Goal: Task Accomplishment & Management: Complete application form

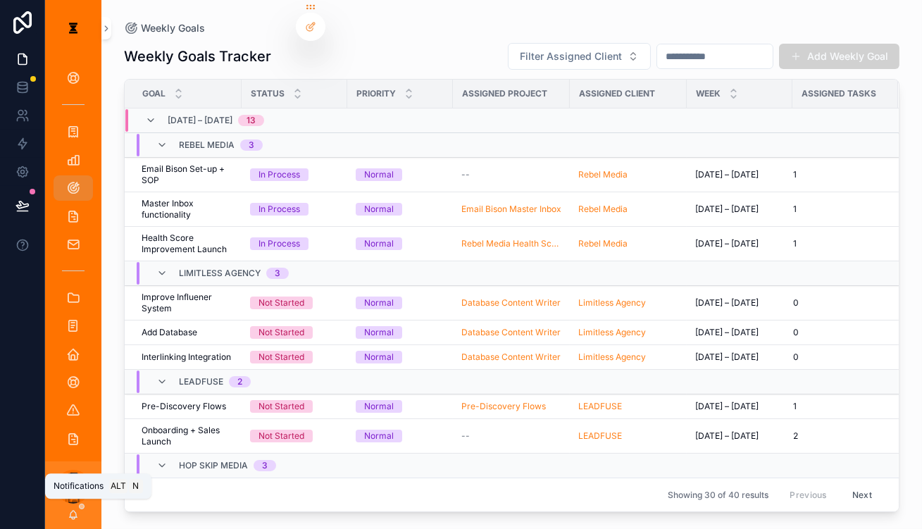
click at [68, 519] on icon "scrollable content" at bounding box center [73, 514] width 11 height 11
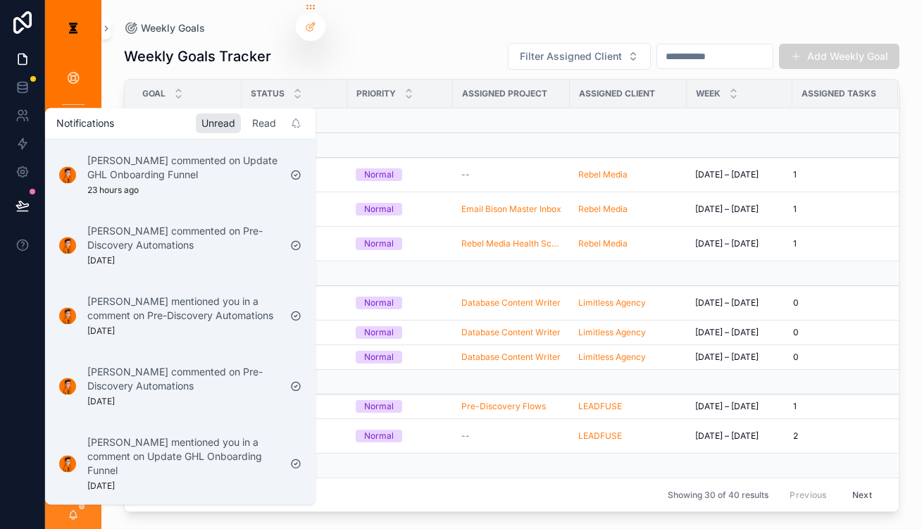
click at [247, 120] on div "Read" at bounding box center [264, 123] width 35 height 20
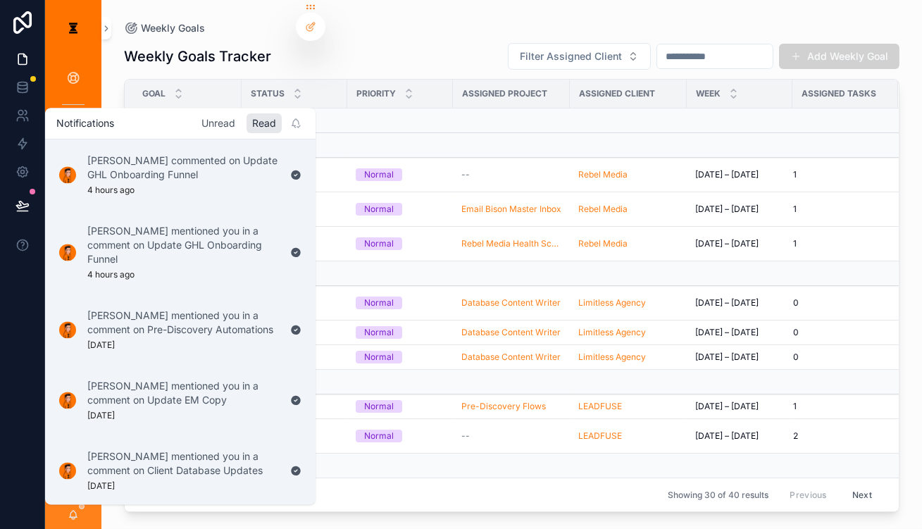
click at [196, 121] on div "Unread" at bounding box center [218, 123] width 45 height 20
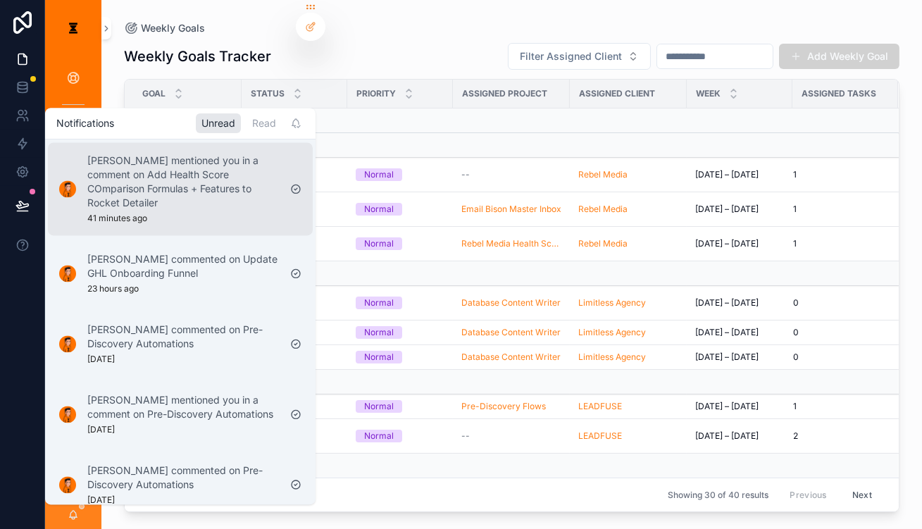
click at [180, 175] on p "[PERSON_NAME] mentioned you in a comment on Add Health Score COmparison Formula…" at bounding box center [183, 182] width 192 height 56
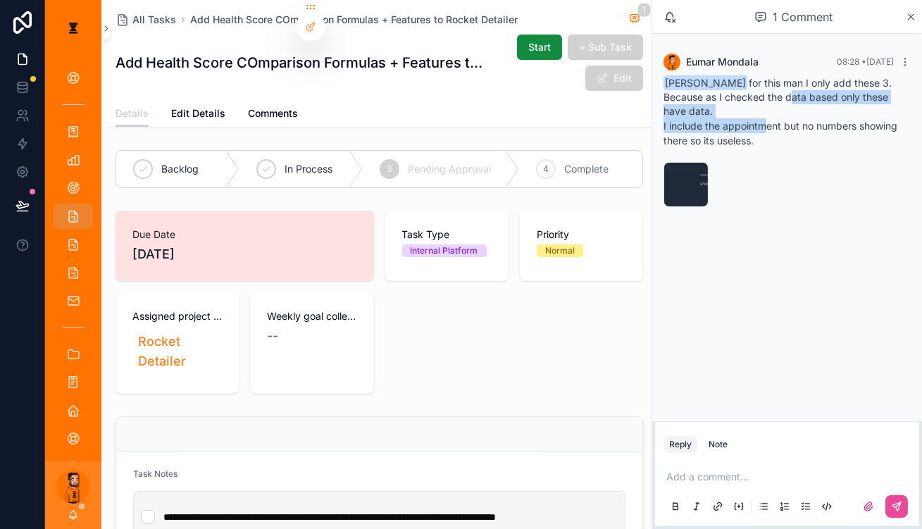
drag, startPoint x: 767, startPoint y: 80, endPoint x: 786, endPoint y: 91, distance: 21.8
click at [786, 91] on div "[PERSON_NAME] for this man I only add these 3. Because as I checked the data ba…" at bounding box center [787, 112] width 247 height 72
click at [796, 76] on div "[PERSON_NAME] for this man I only add these 3. Because as I checked the data ba…" at bounding box center [787, 112] width 247 height 72
click at [802, 76] on div "[PERSON_NAME] for this man I only add these 3. Because as I checked the data ba…" at bounding box center [787, 112] width 247 height 72
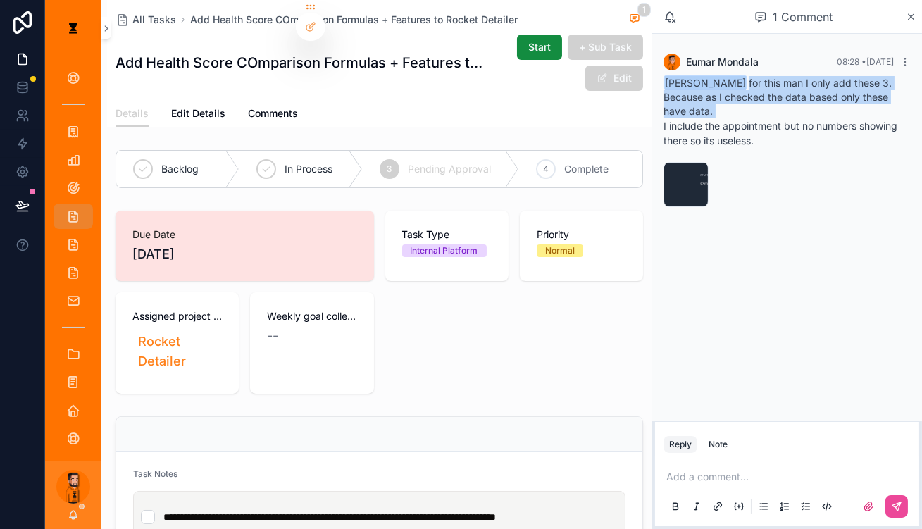
click at [802, 76] on div "[PERSON_NAME] for this man I only add these 3. Because as I checked the data ba…" at bounding box center [787, 112] width 247 height 72
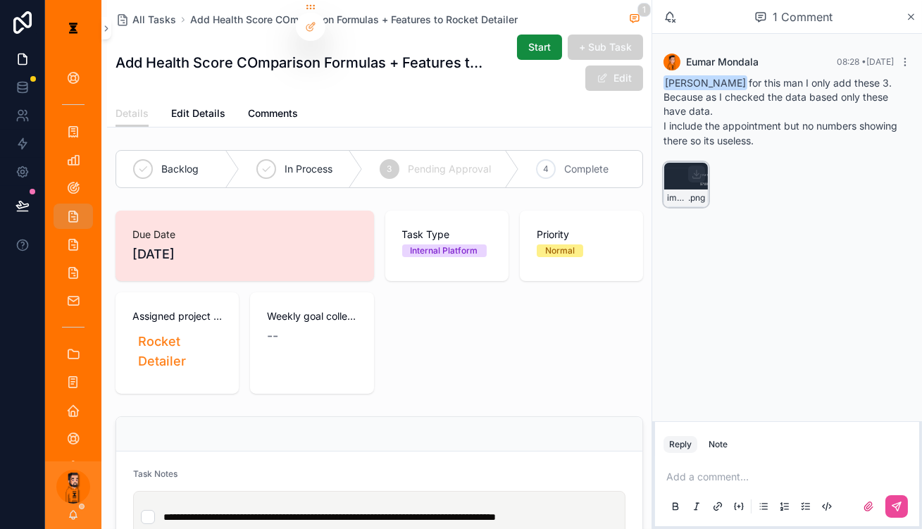
click at [708, 162] on div "image .png" at bounding box center [686, 184] width 45 height 45
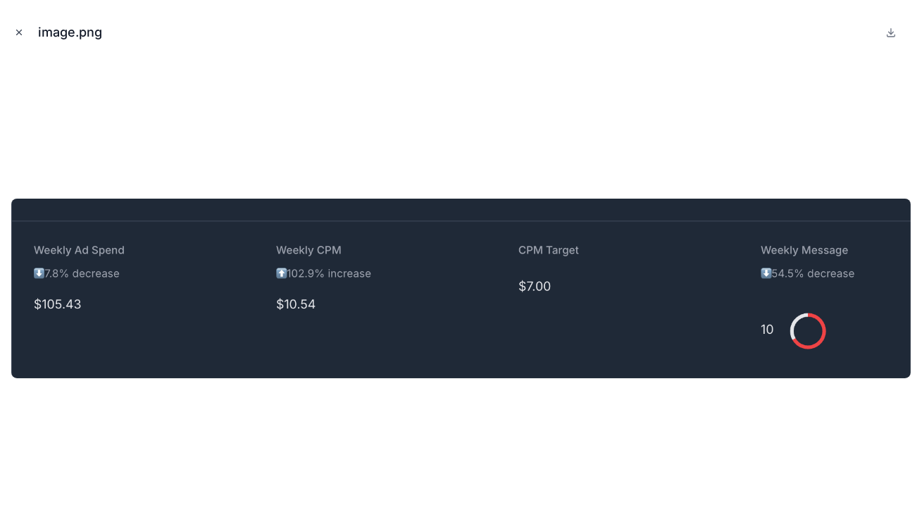
click at [14, 30] on icon "Close modal" at bounding box center [19, 32] width 10 height 10
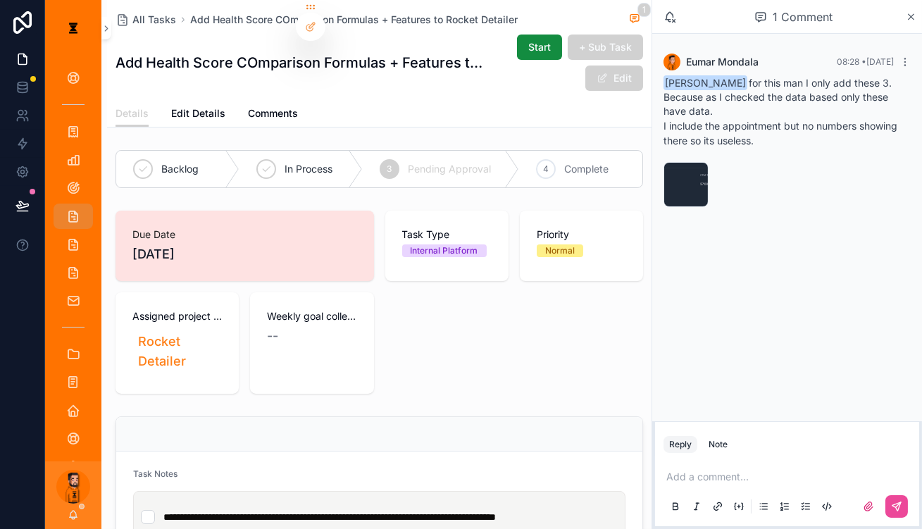
click at [753, 470] on p "scrollable content" at bounding box center [790, 477] width 247 height 14
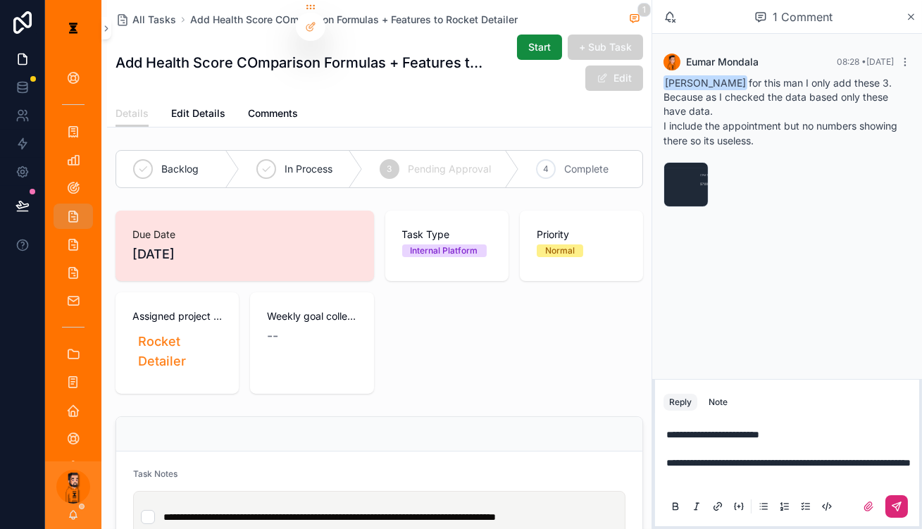
click at [894, 496] on button "scrollable content" at bounding box center [897, 506] width 23 height 23
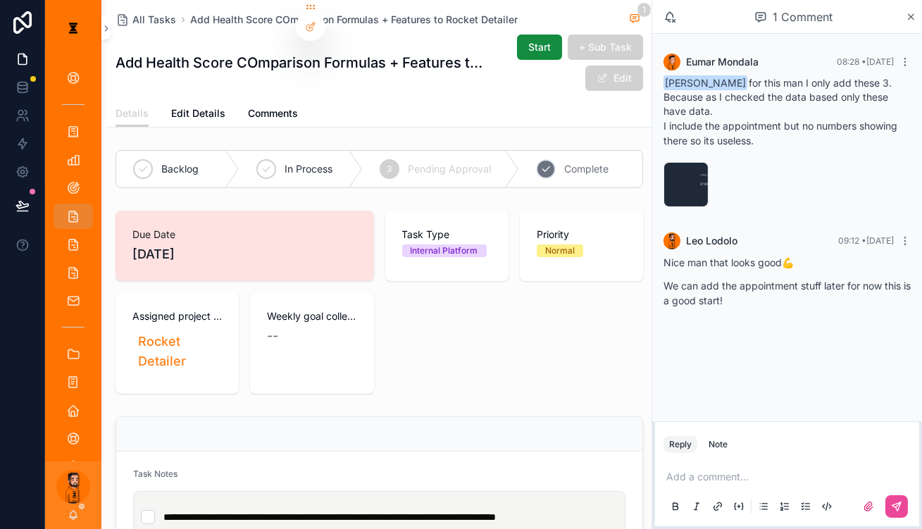
click at [574, 158] on div "4 Complete" at bounding box center [580, 169] width 123 height 37
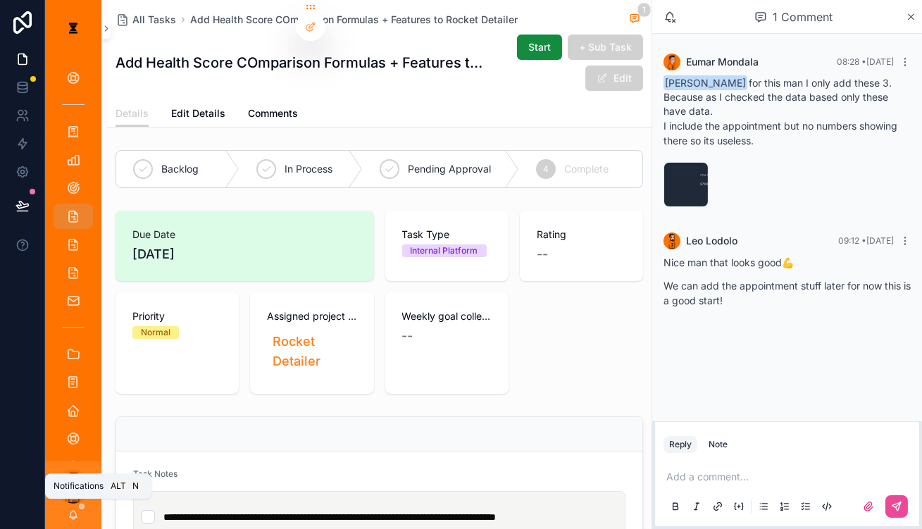
click at [68, 512] on icon "scrollable content" at bounding box center [73, 514] width 11 height 11
click at [748, 471] on p "scrollable content" at bounding box center [790, 477] width 247 height 14
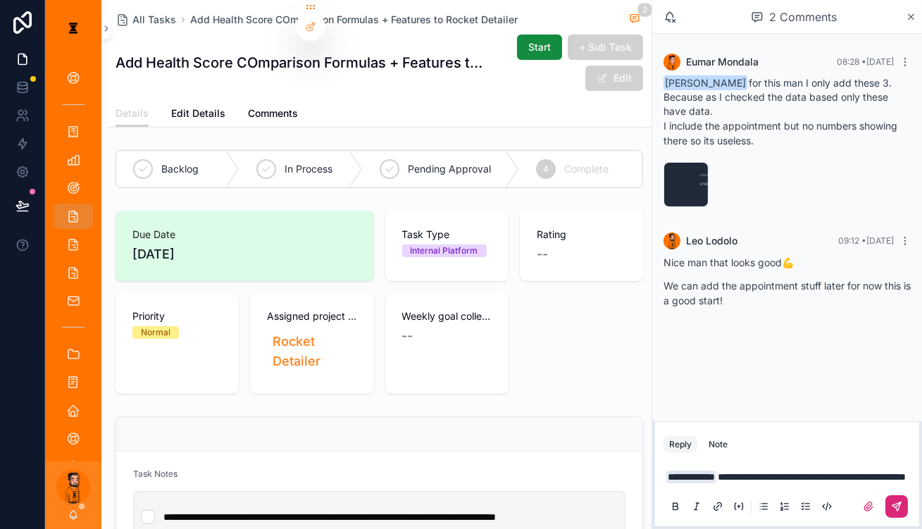
click at [894, 511] on button "scrollable content" at bounding box center [897, 506] width 23 height 23
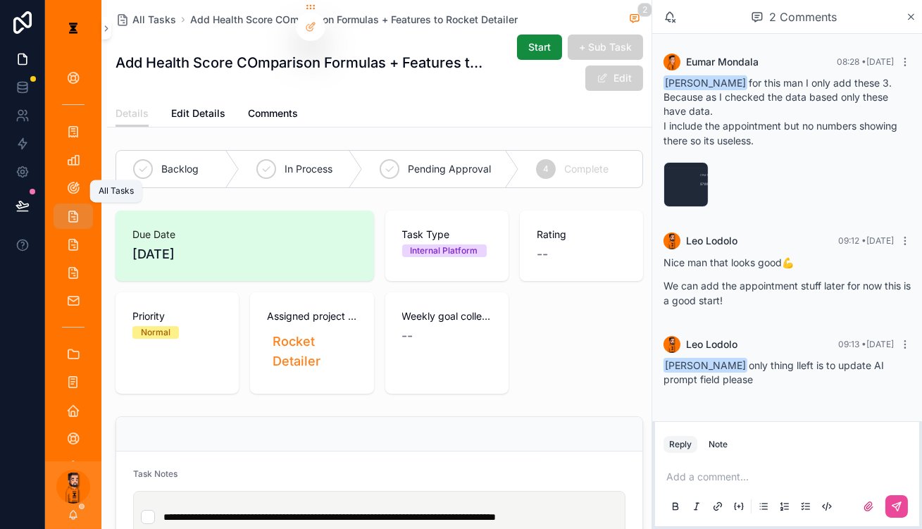
click at [62, 205] on div "All Tasks" at bounding box center [73, 216] width 23 height 23
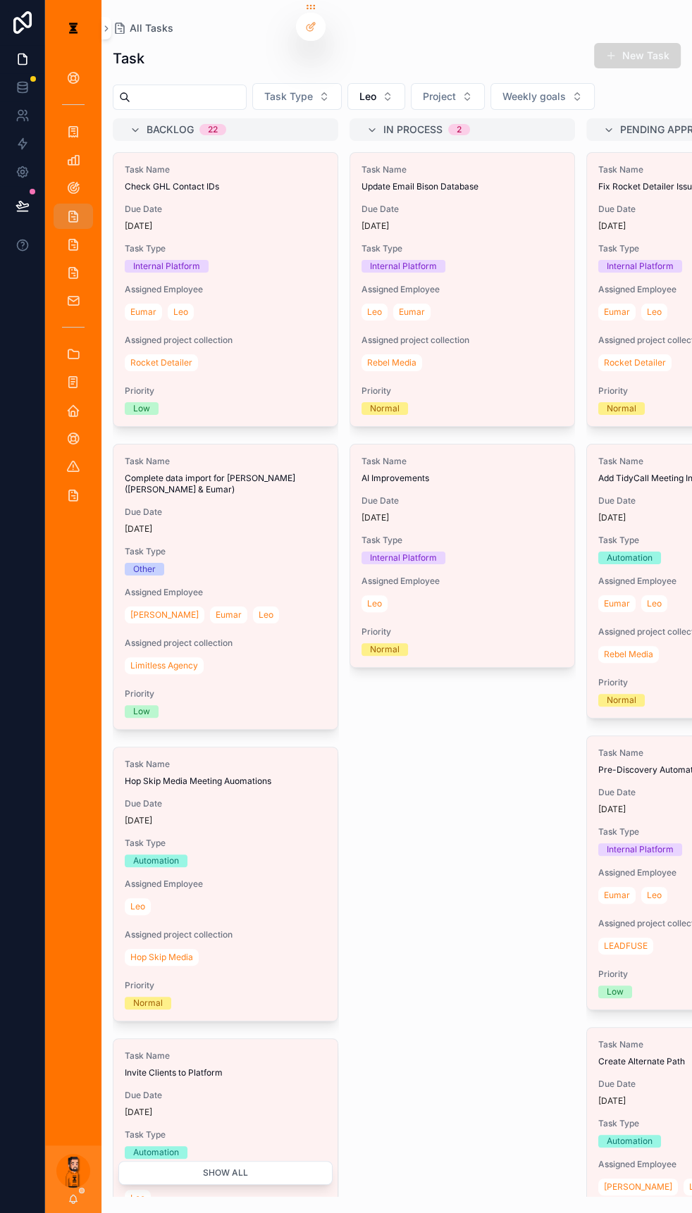
click at [647, 52] on button "New Task" at bounding box center [637, 55] width 87 height 25
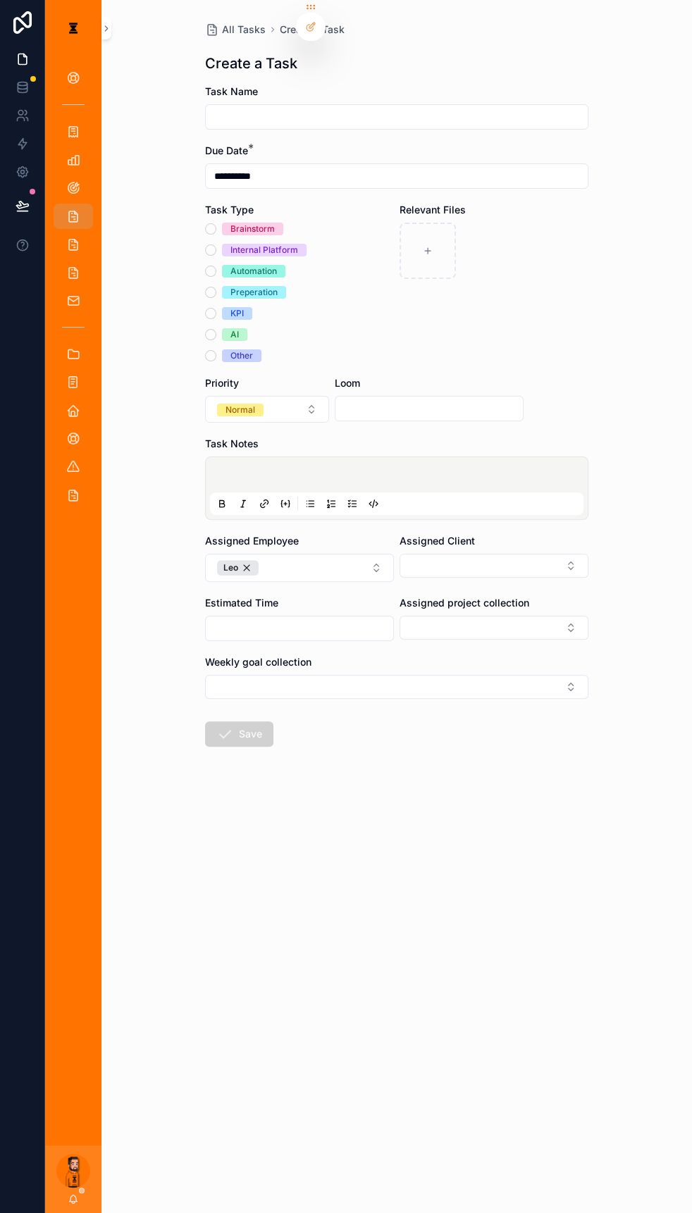
click at [313, 107] on input "scrollable content" at bounding box center [397, 117] width 382 height 20
type input "**********"
click at [237, 265] on label "Automation" at bounding box center [253, 271] width 63 height 13
click at [216, 266] on button "Automation" at bounding box center [210, 271] width 11 height 11
click at [299, 470] on p "scrollable content" at bounding box center [399, 477] width 373 height 14
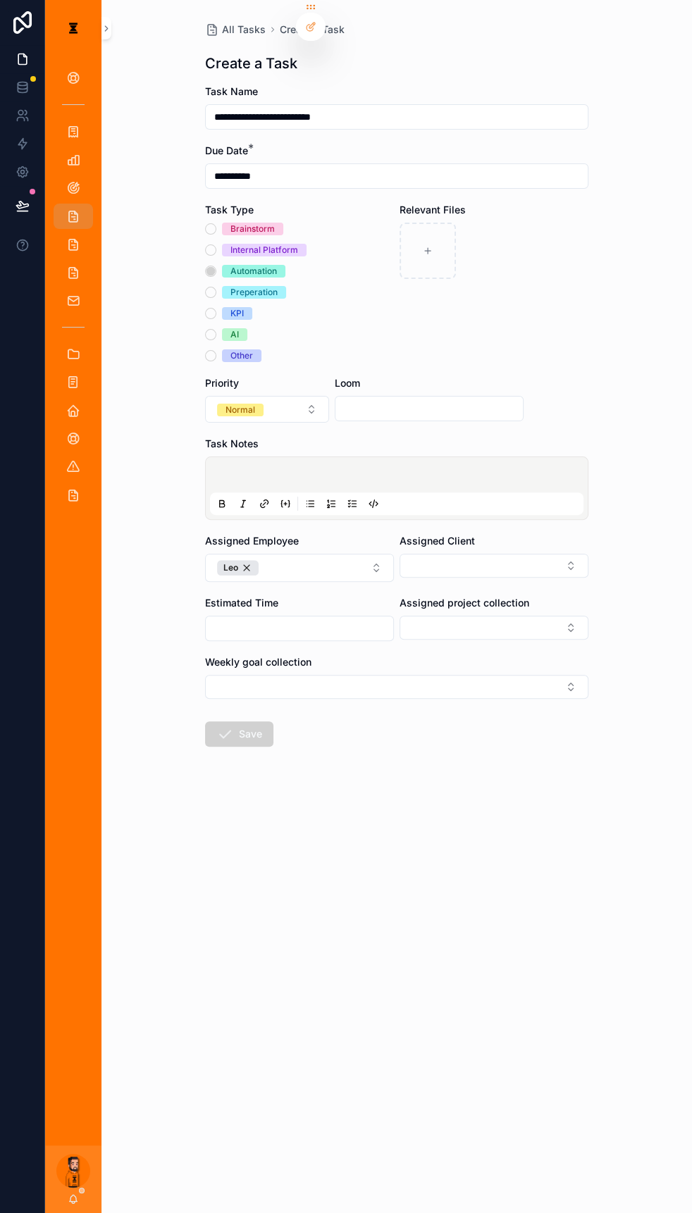
click at [358, 498] on icon "scrollable content" at bounding box center [352, 503] width 11 height 11
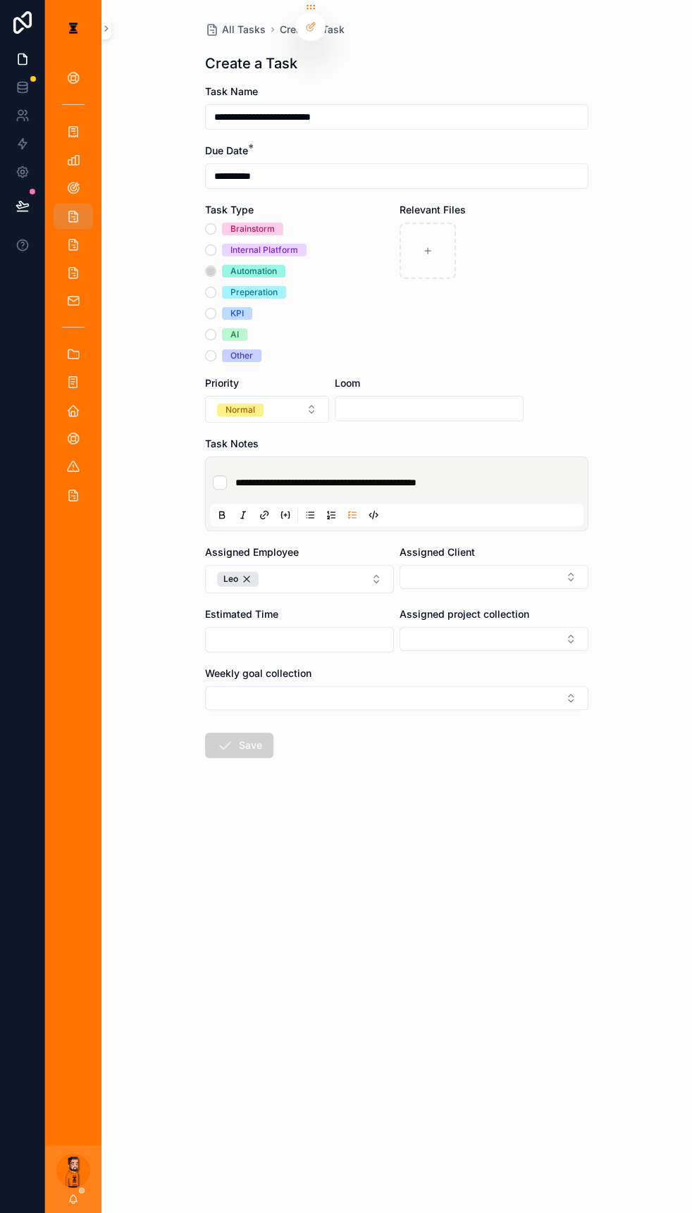
click at [471, 470] on div "**********" at bounding box center [399, 482] width 373 height 25
click at [474, 476] on li "**********" at bounding box center [397, 483] width 368 height 14
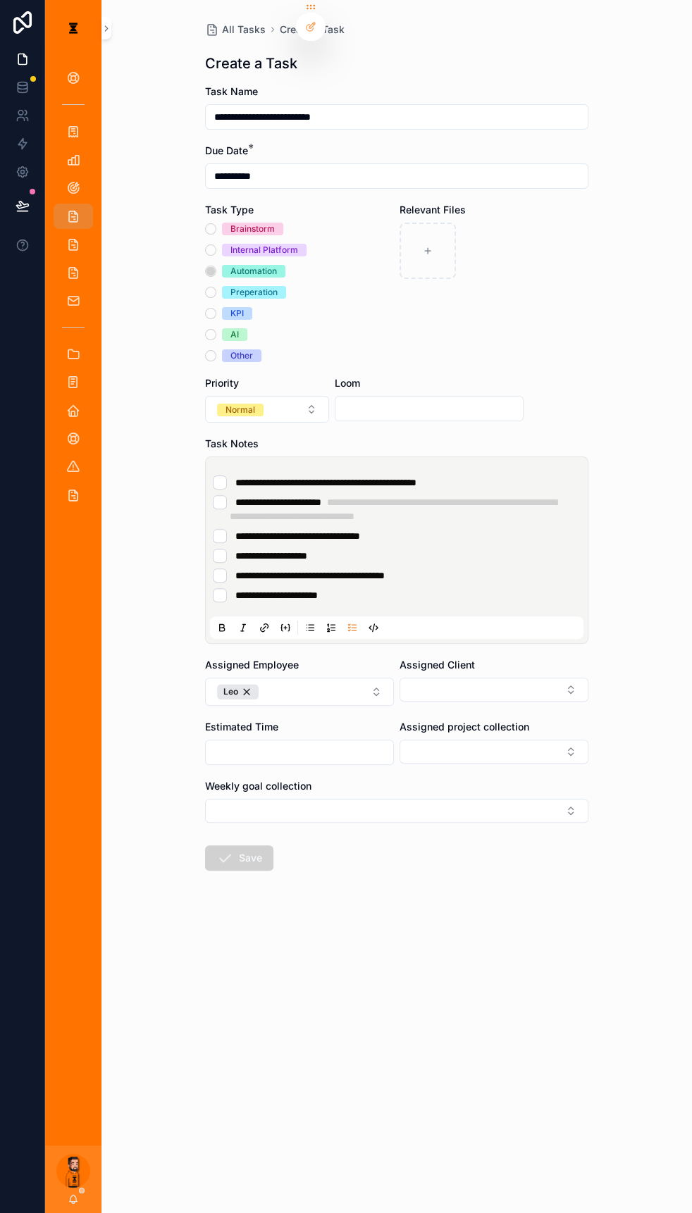
click at [372, 529] on div "Assigned Employee" at bounding box center [299, 665] width 189 height 14
click at [364, 529] on button "Leo" at bounding box center [299, 692] width 189 height 28
click at [302, 529] on div "Eumar" at bounding box center [305, 722] width 169 height 23
drag, startPoint x: 481, startPoint y: 573, endPoint x: 467, endPoint y: 605, distance: 35.3
click at [481, 529] on div "**********" at bounding box center [396, 550] width 383 height 187
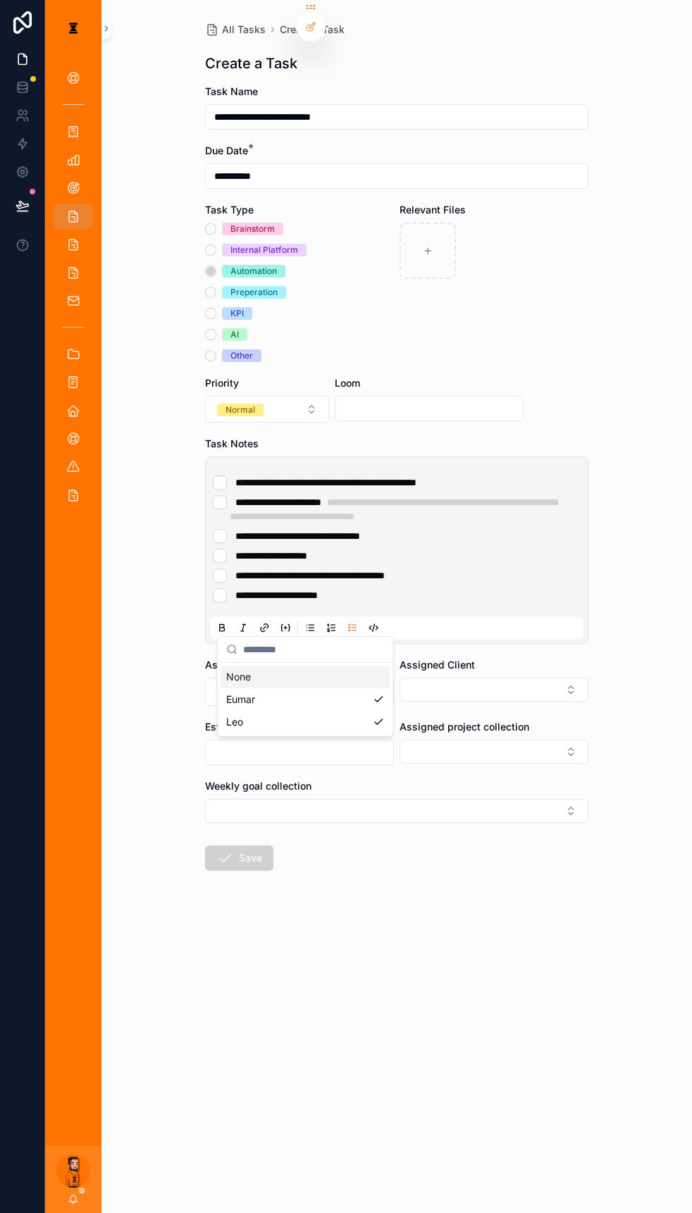
click at [467, 529] on div "Assigned Client" at bounding box center [494, 682] width 189 height 48
click at [472, 529] on button "Select Button" at bounding box center [494, 690] width 189 height 24
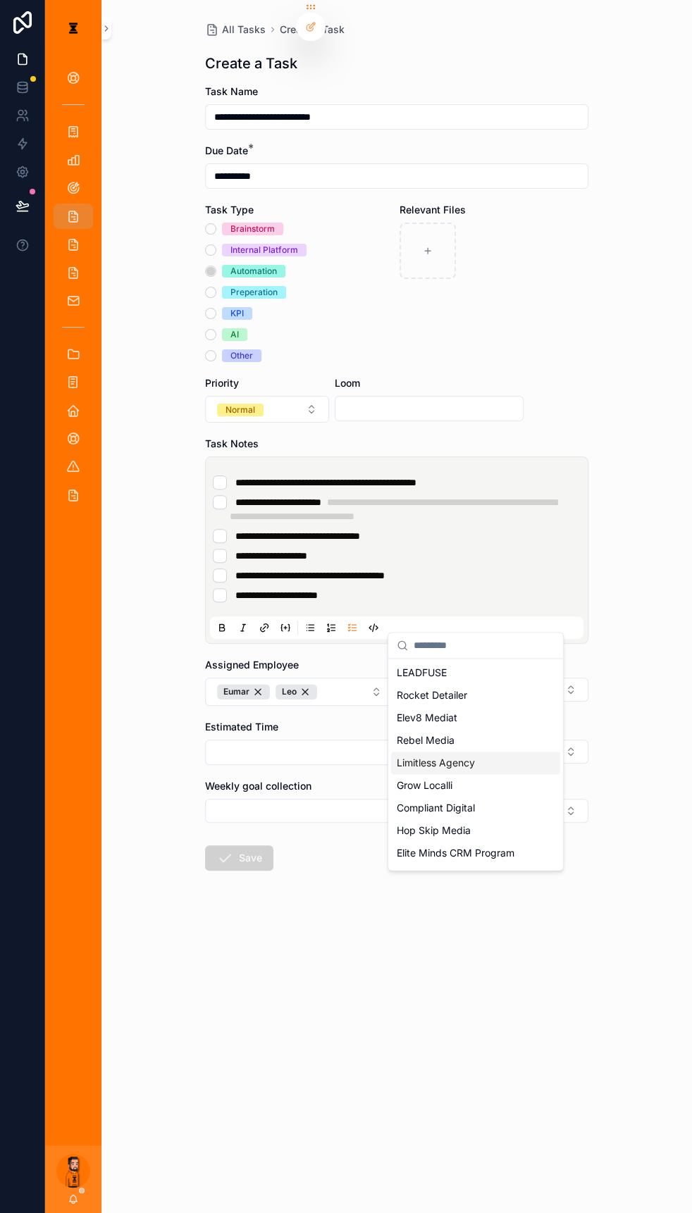
click at [433, 529] on div "Limitless Agency" at bounding box center [475, 763] width 169 height 23
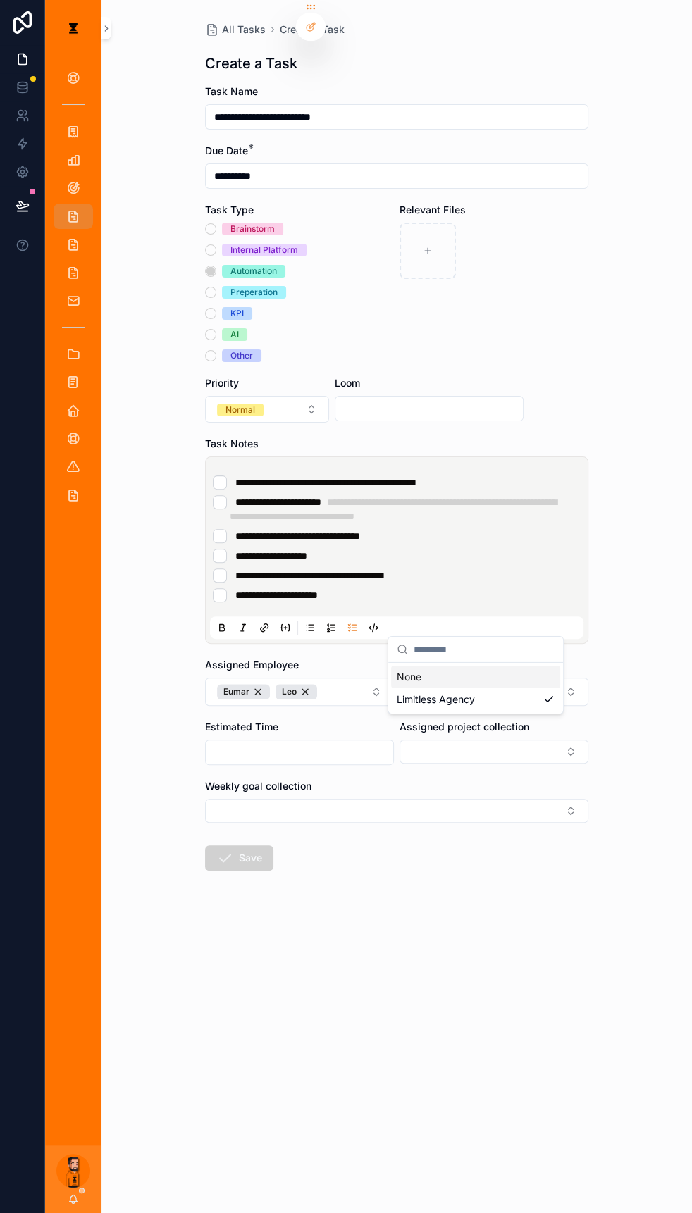
click at [353, 529] on div "Estimated Time" at bounding box center [299, 727] width 189 height 14
click at [433, 529] on button "Select Button" at bounding box center [494, 752] width 189 height 24
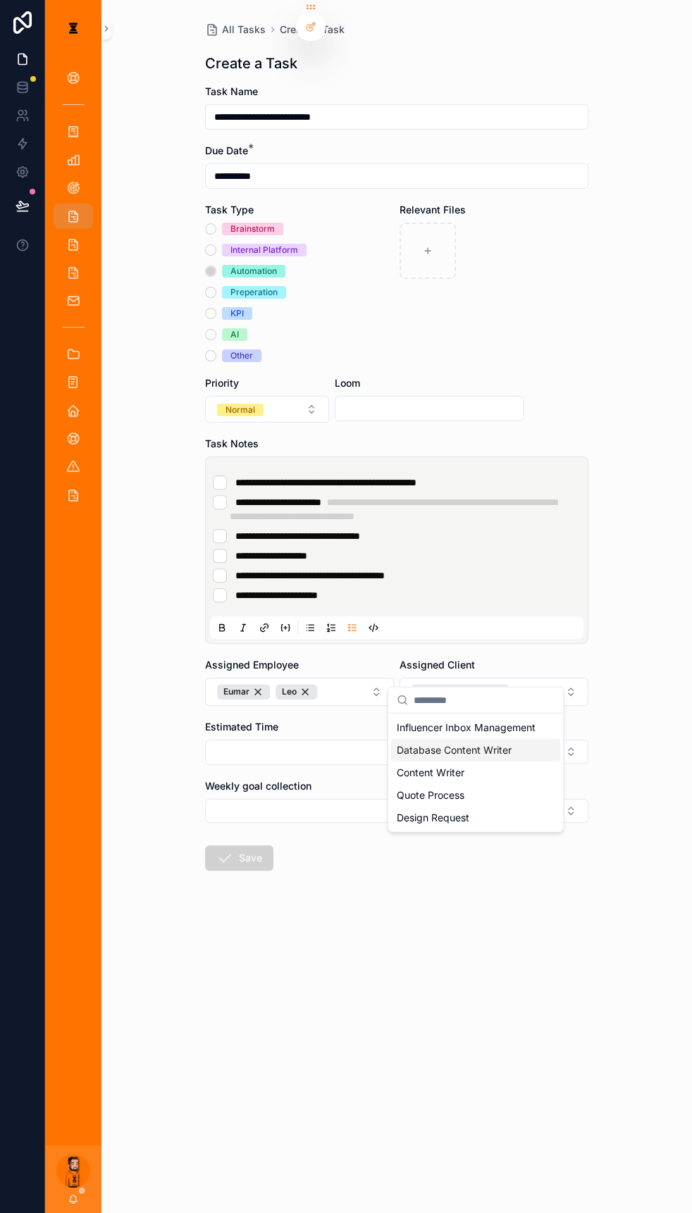
click at [440, 529] on span "Database Content Writer" at bounding box center [454, 750] width 115 height 14
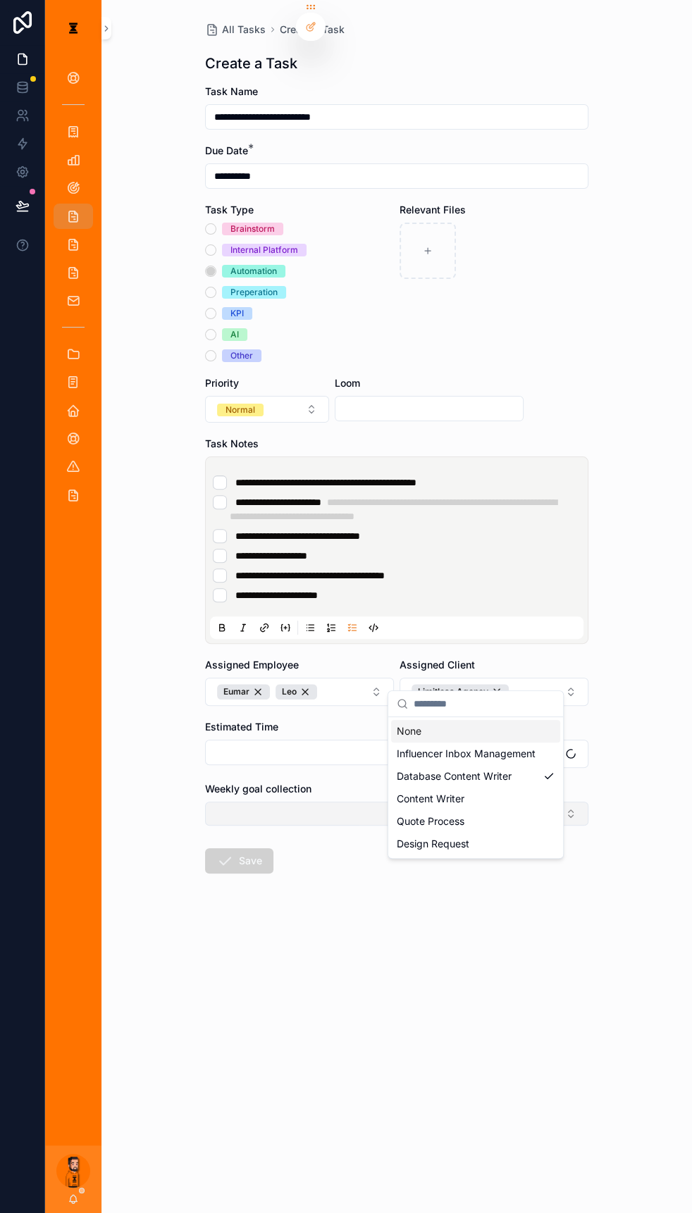
drag, startPoint x: 352, startPoint y: 701, endPoint x: 344, endPoint y: 722, distance: 22.8
click at [350, 529] on div "Weekly goal collection" at bounding box center [396, 789] width 383 height 14
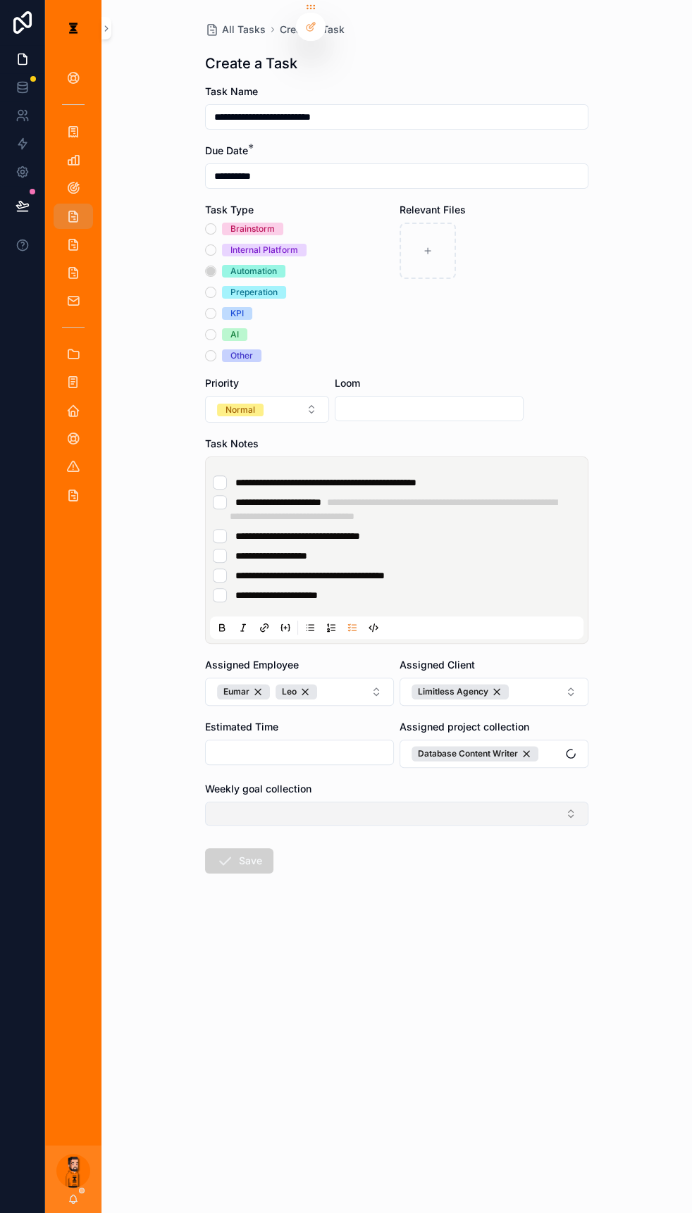
click at [344, 529] on button "Select Button" at bounding box center [396, 814] width 383 height 24
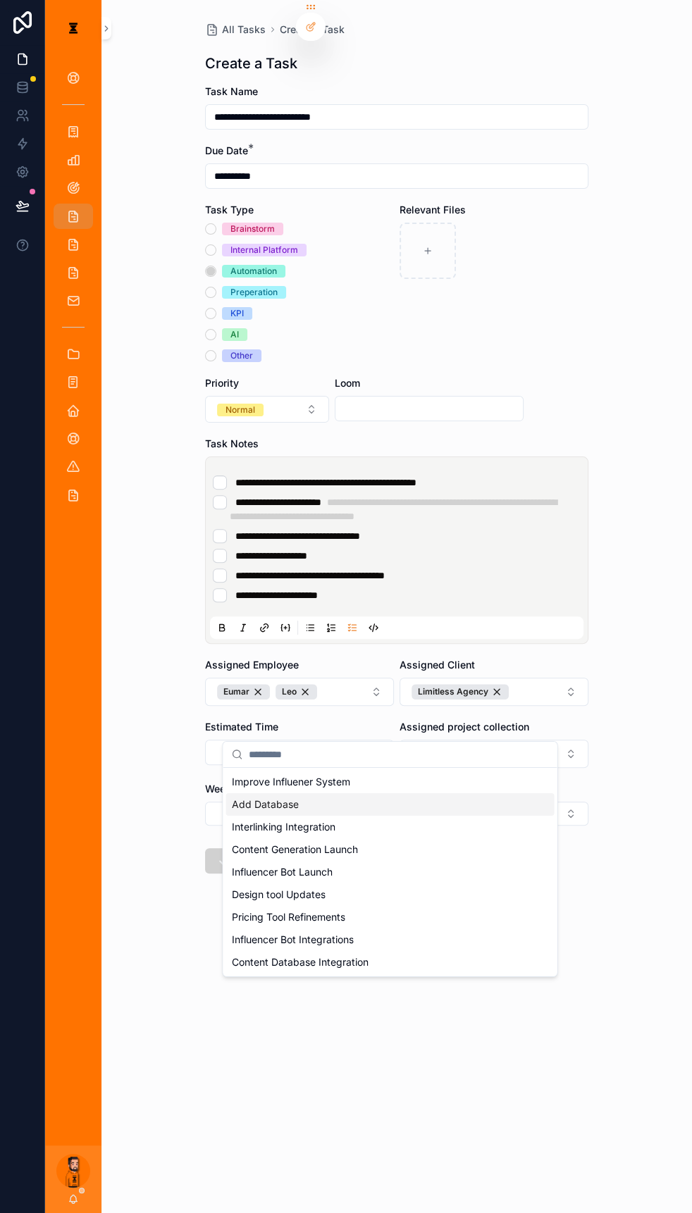
click at [310, 529] on div "Add Database" at bounding box center [389, 804] width 328 height 23
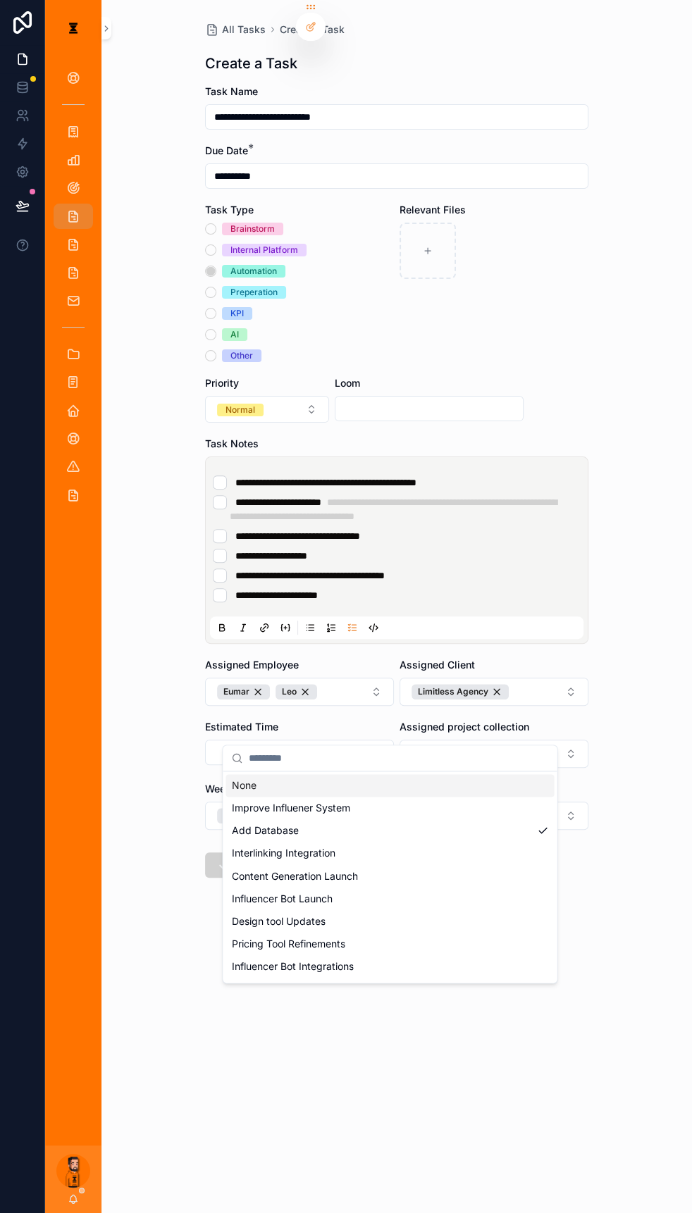
click at [137, 529] on div "**********" at bounding box center [396, 606] width 591 height 1213
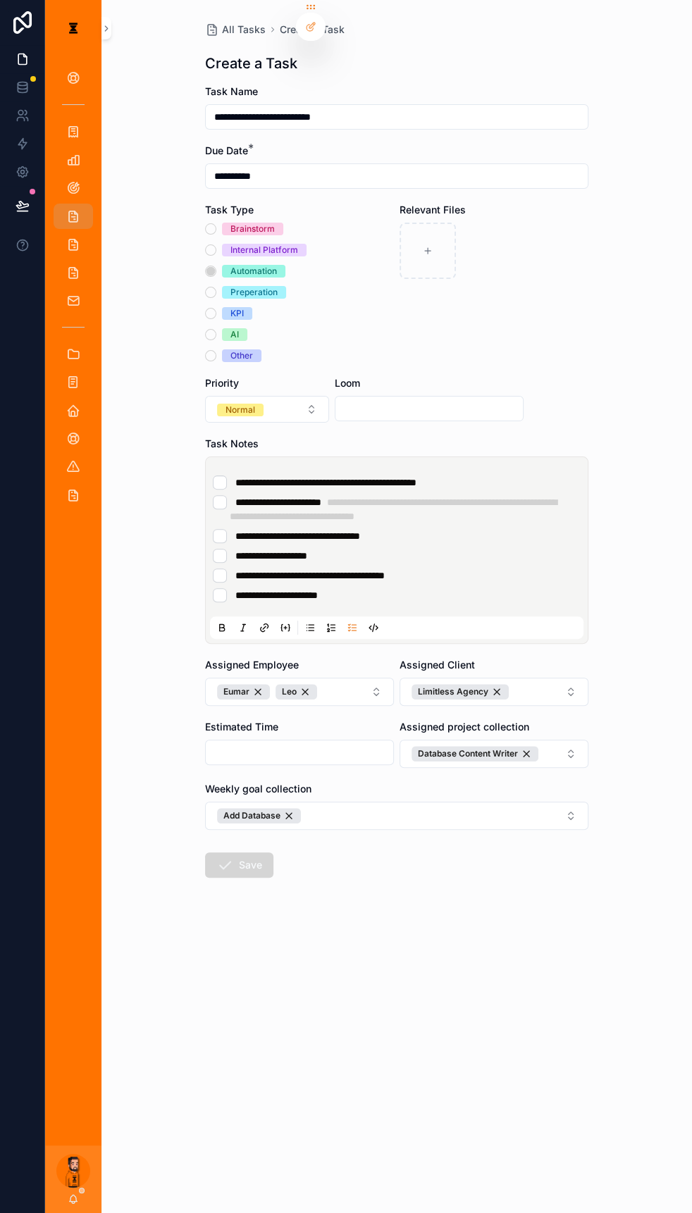
click at [252, 529] on button "Save" at bounding box center [239, 865] width 68 height 25
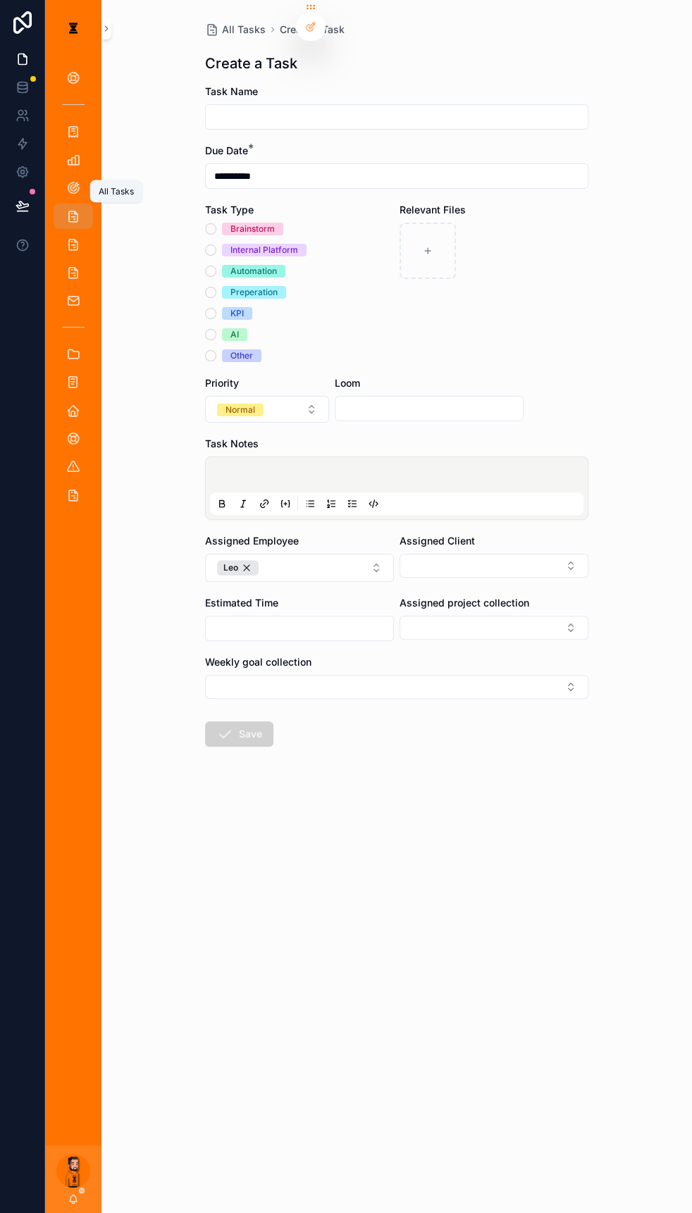
click at [66, 209] on icon "scrollable content" at bounding box center [73, 216] width 14 height 14
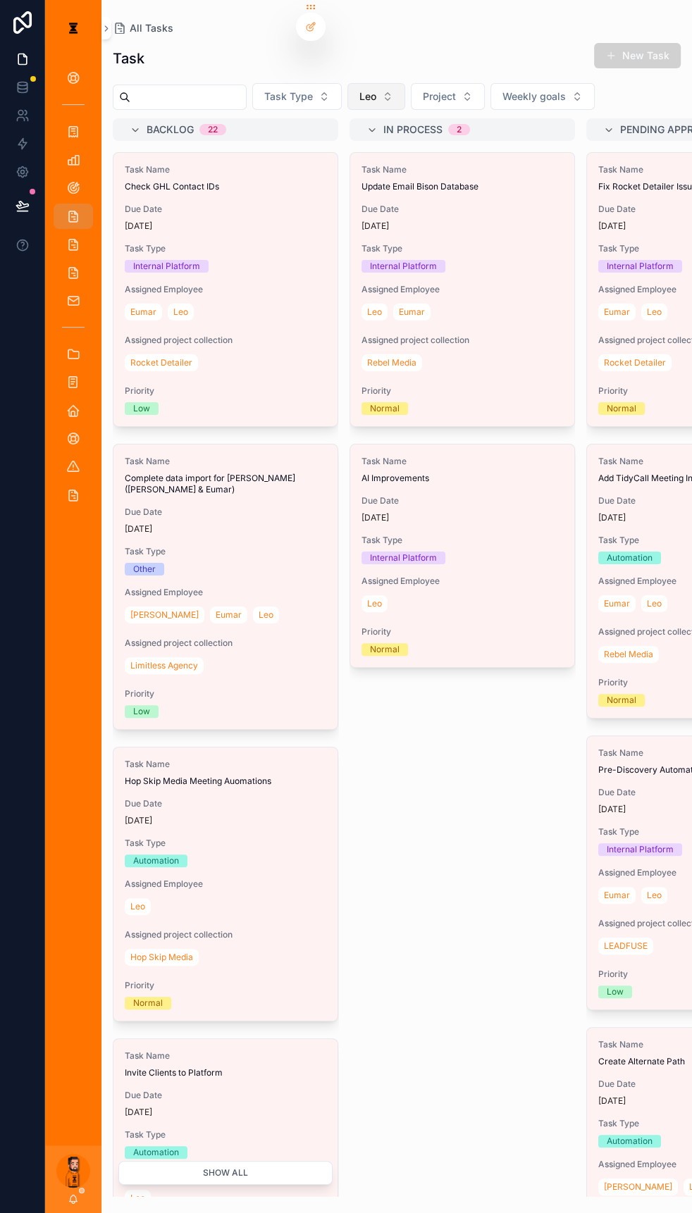
click at [367, 89] on button "Leo" at bounding box center [376, 96] width 58 height 27
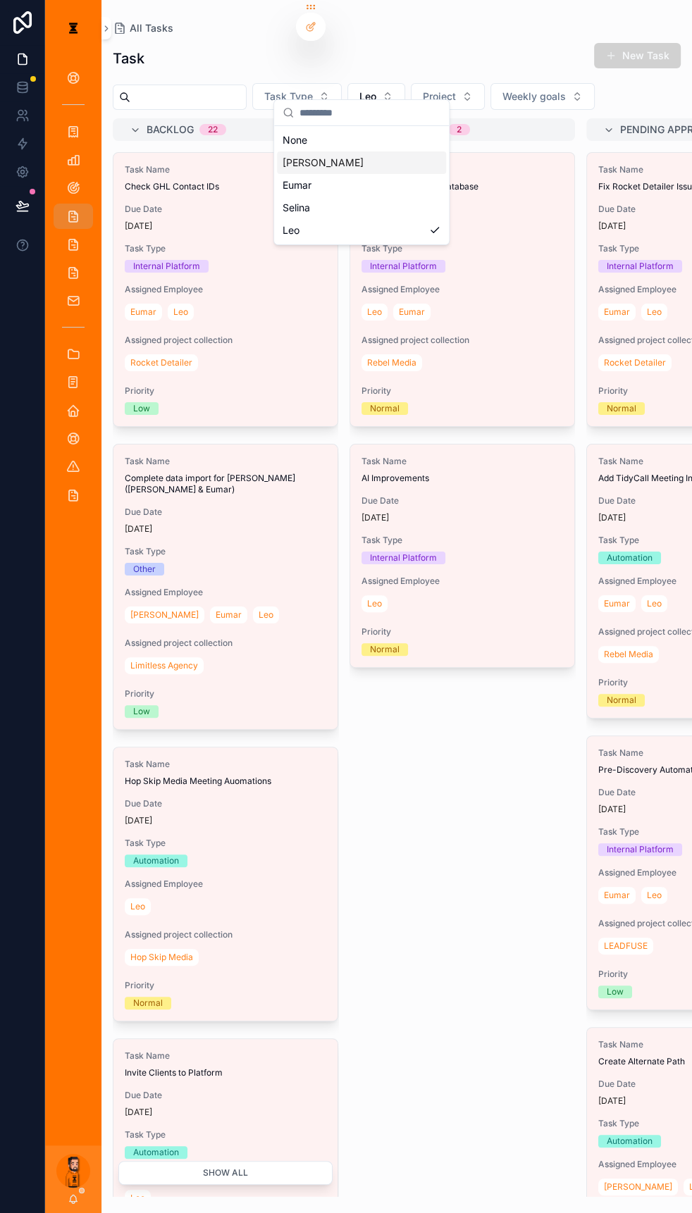
click at [333, 174] on div "Eumar" at bounding box center [361, 185] width 169 height 23
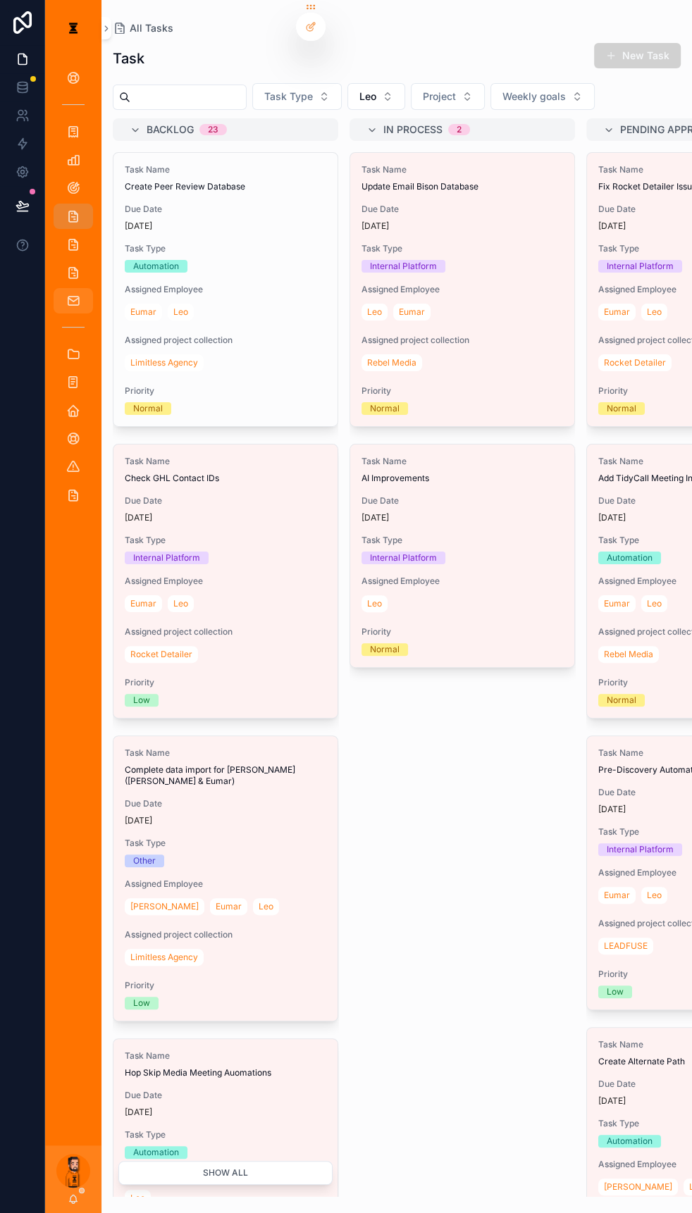
click at [70, 294] on icon "scrollable content" at bounding box center [73, 301] width 14 height 14
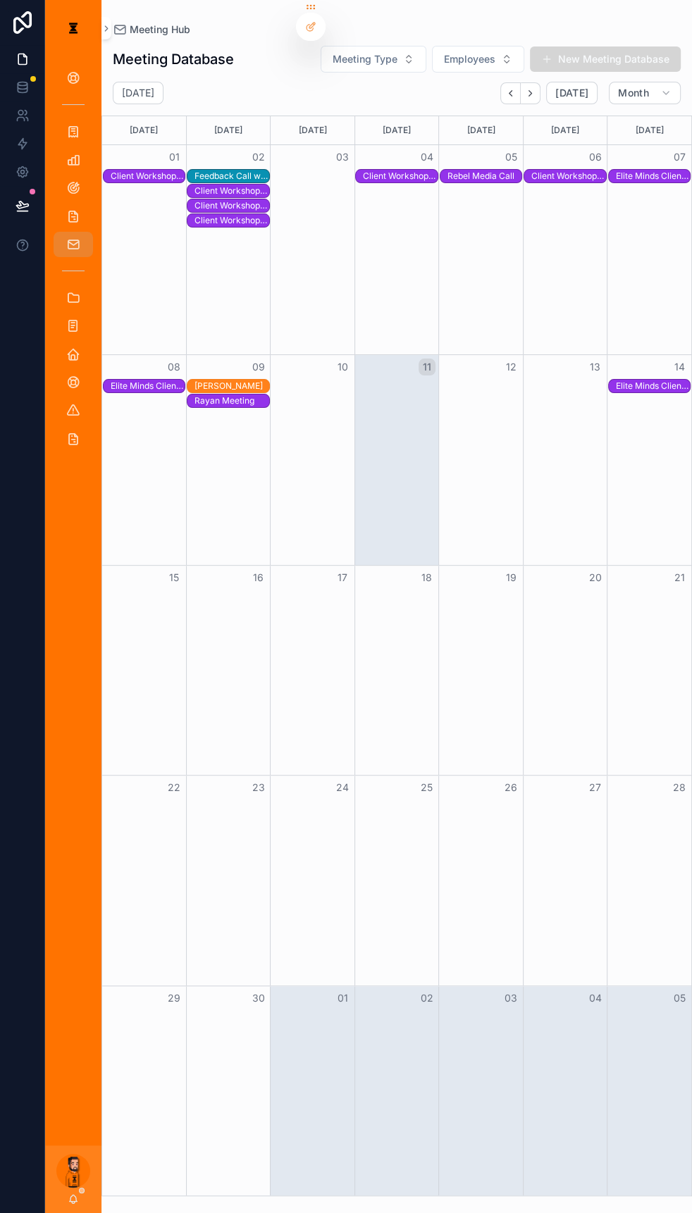
click at [601, 50] on button "New Meeting Database" at bounding box center [605, 59] width 151 height 25
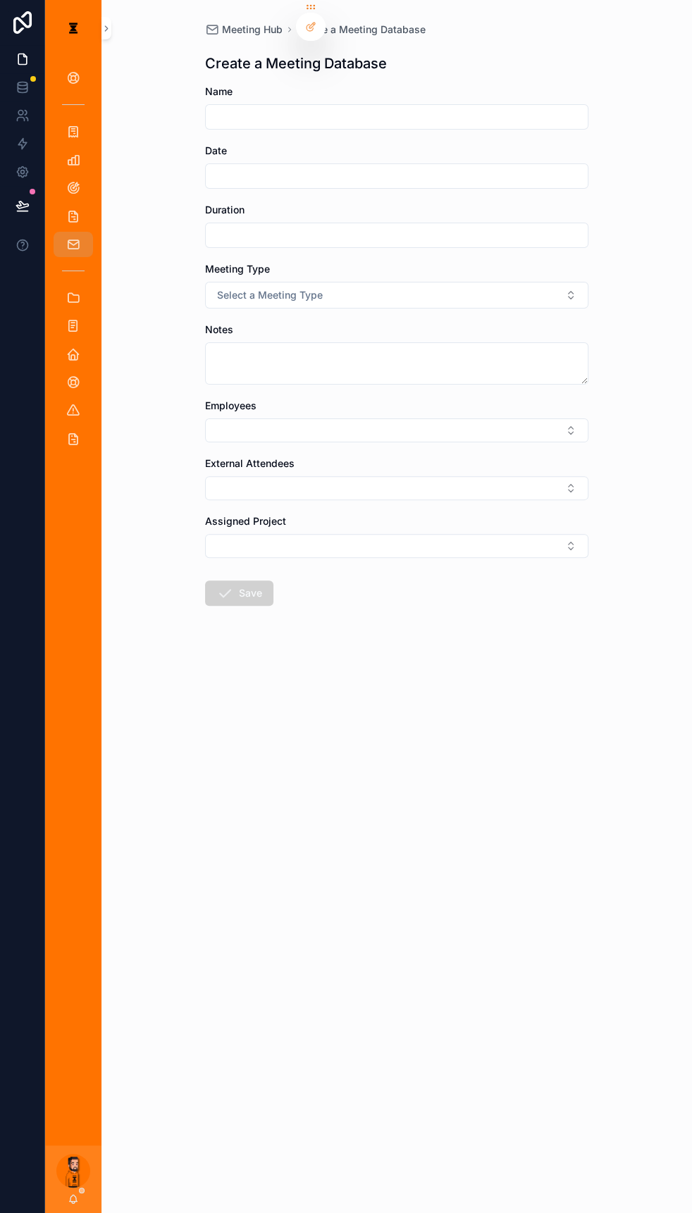
click at [362, 118] on form "Name Date Duration Meeting Type Select a Meeting Type Notes Employees External …" at bounding box center [396, 391] width 383 height 612
click at [364, 109] on input "scrollable content" at bounding box center [397, 117] width 382 height 20
type input "**********"
click at [359, 163] on div "scrollable content" at bounding box center [396, 175] width 383 height 25
click at [366, 166] on input "scrollable content" at bounding box center [397, 176] width 382 height 20
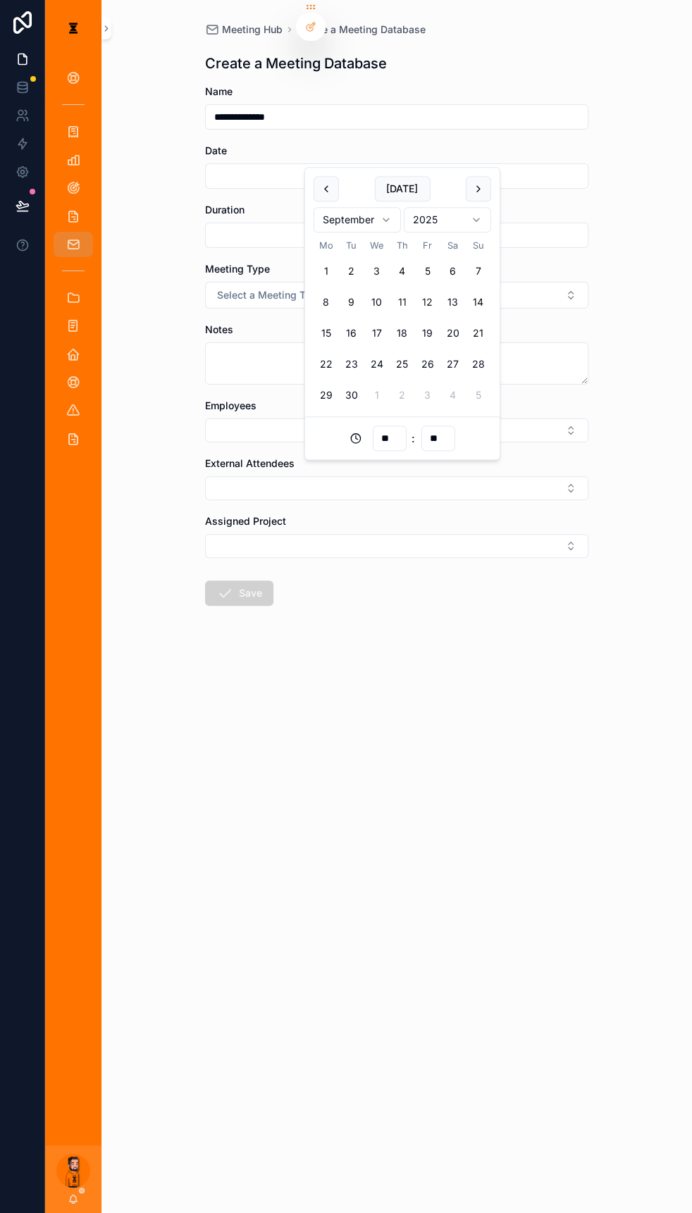
click at [419, 290] on button "12" at bounding box center [427, 302] width 25 height 25
type input "**********"
click at [268, 288] on span "Select a Meeting Type" at bounding box center [270, 295] width 106 height 14
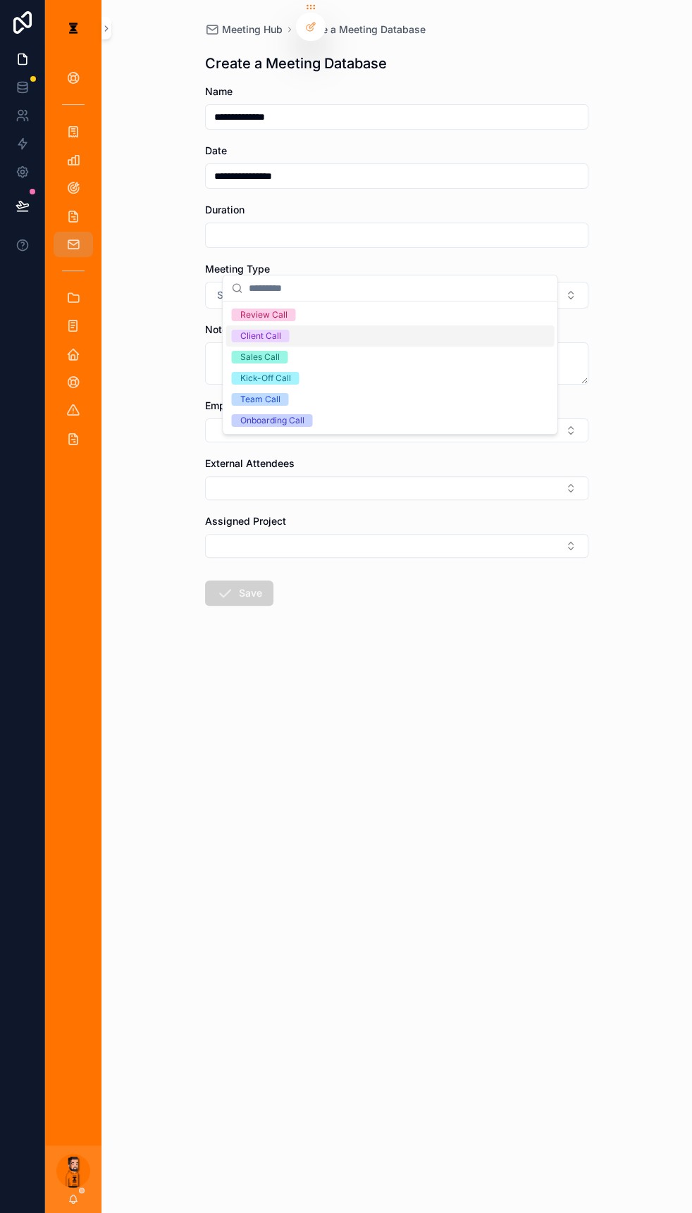
click at [289, 326] on div "Client Call" at bounding box center [389, 336] width 328 height 21
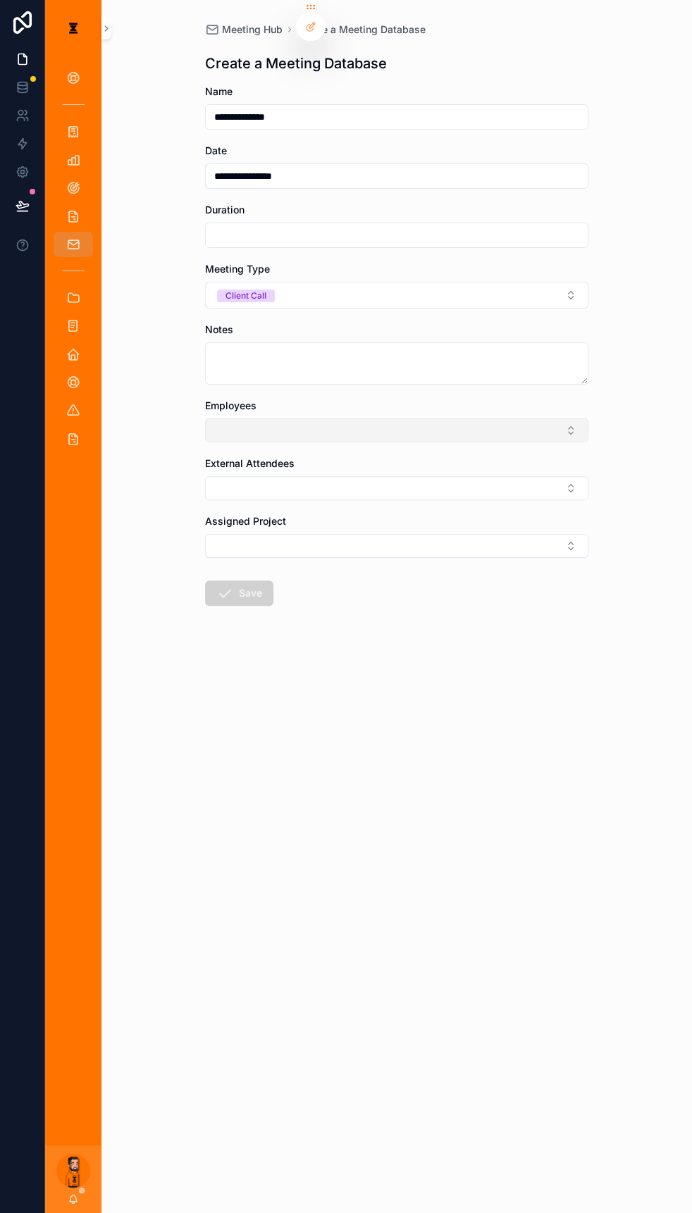
click at [275, 419] on button "Select Button" at bounding box center [396, 431] width 383 height 24
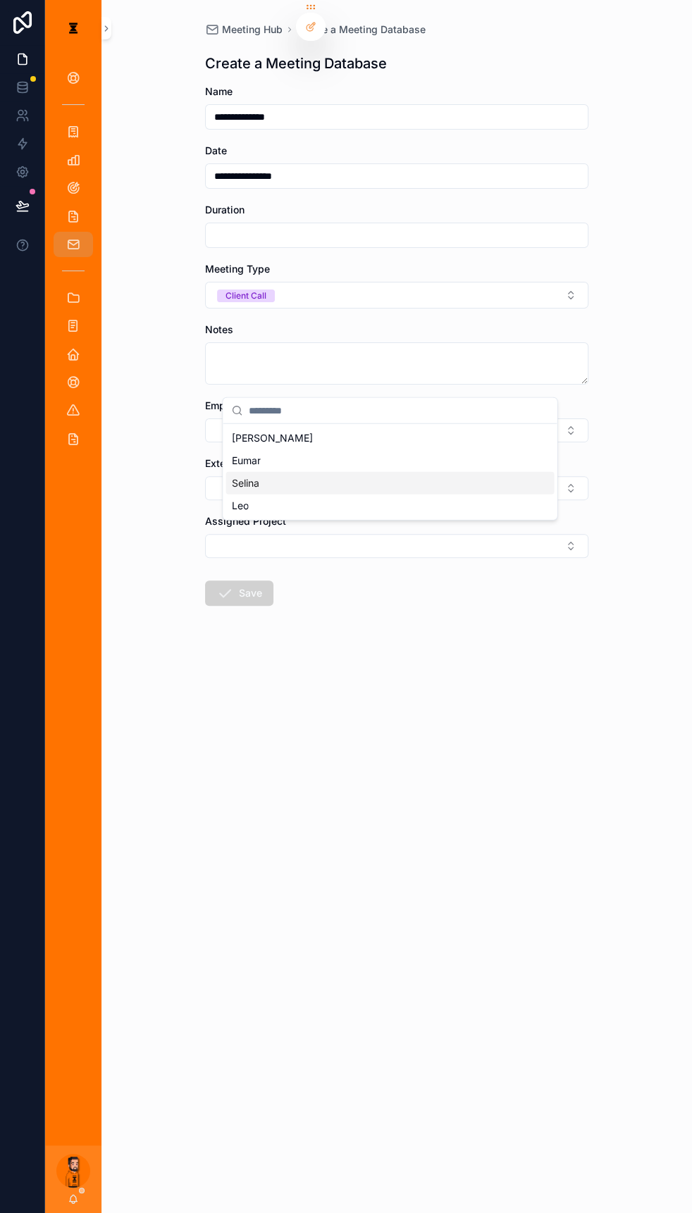
click at [247, 495] on div "Leo" at bounding box center [389, 506] width 328 height 23
click at [190, 462] on div "**********" at bounding box center [396, 606] width 591 height 1213
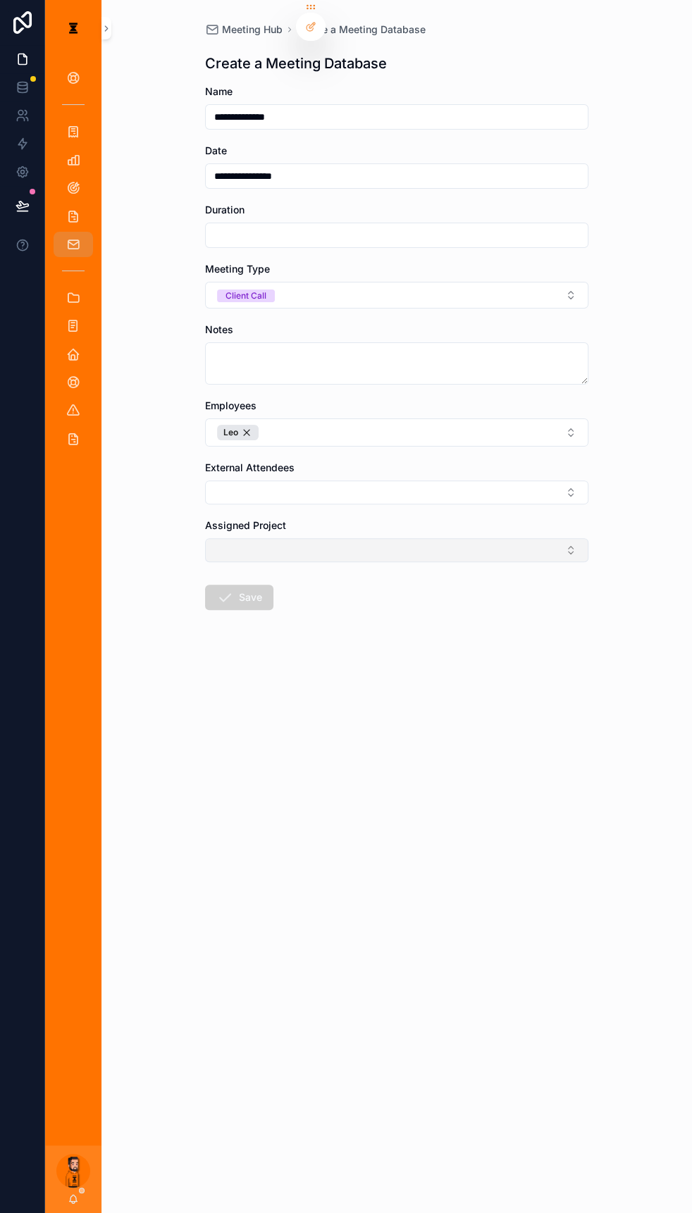
click at [282, 519] on div "Assigned Project" at bounding box center [396, 541] width 383 height 44
click at [282, 529] on button "Select Button" at bounding box center [396, 550] width 383 height 24
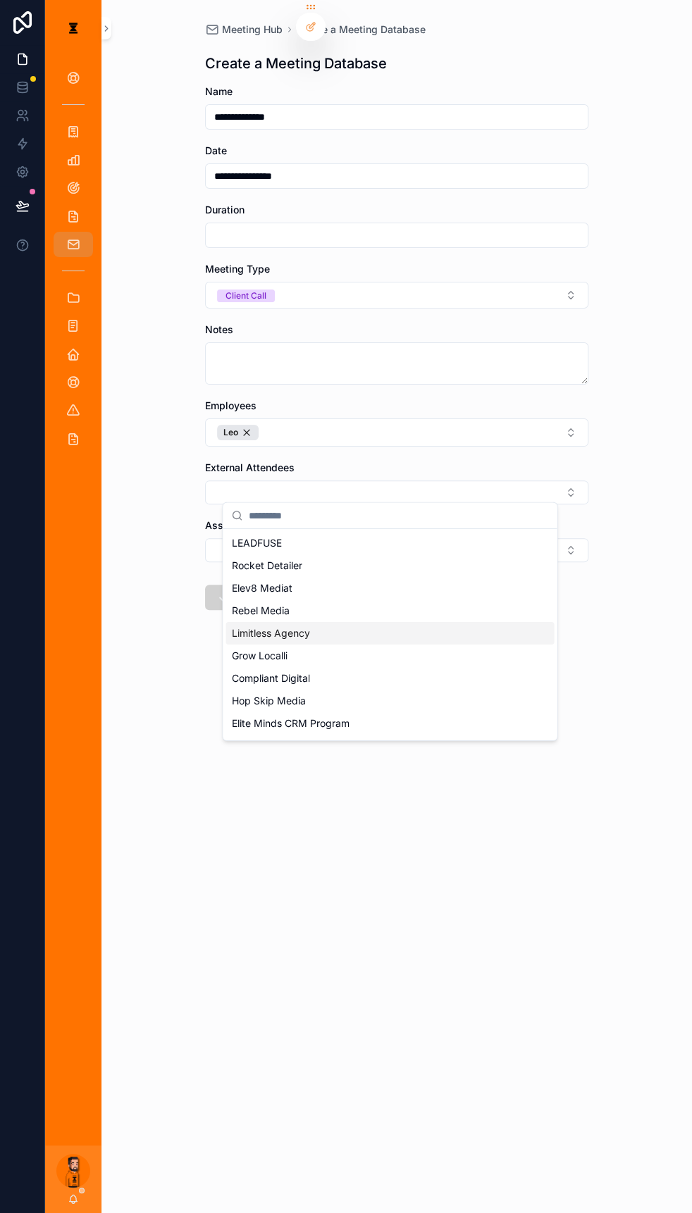
click at [257, 529] on span "Limitless Agency" at bounding box center [270, 633] width 78 height 14
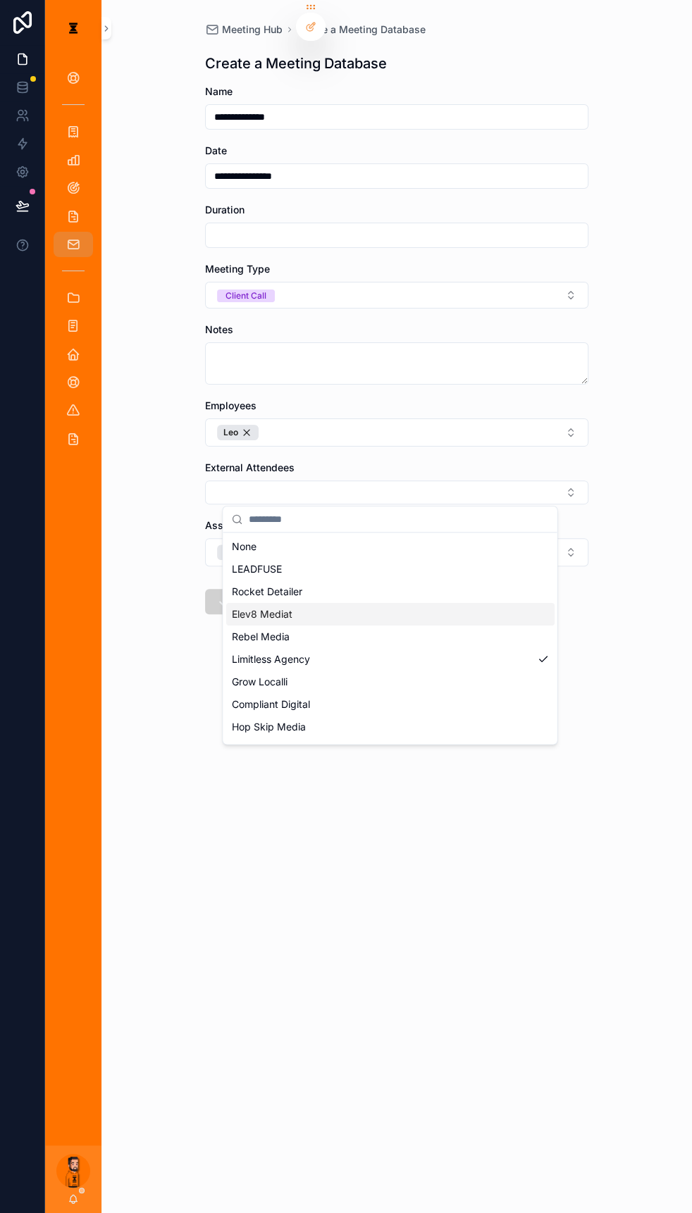
click at [161, 529] on div "**********" at bounding box center [396, 606] width 591 height 1213
click at [259, 529] on form "**********" at bounding box center [396, 395] width 383 height 620
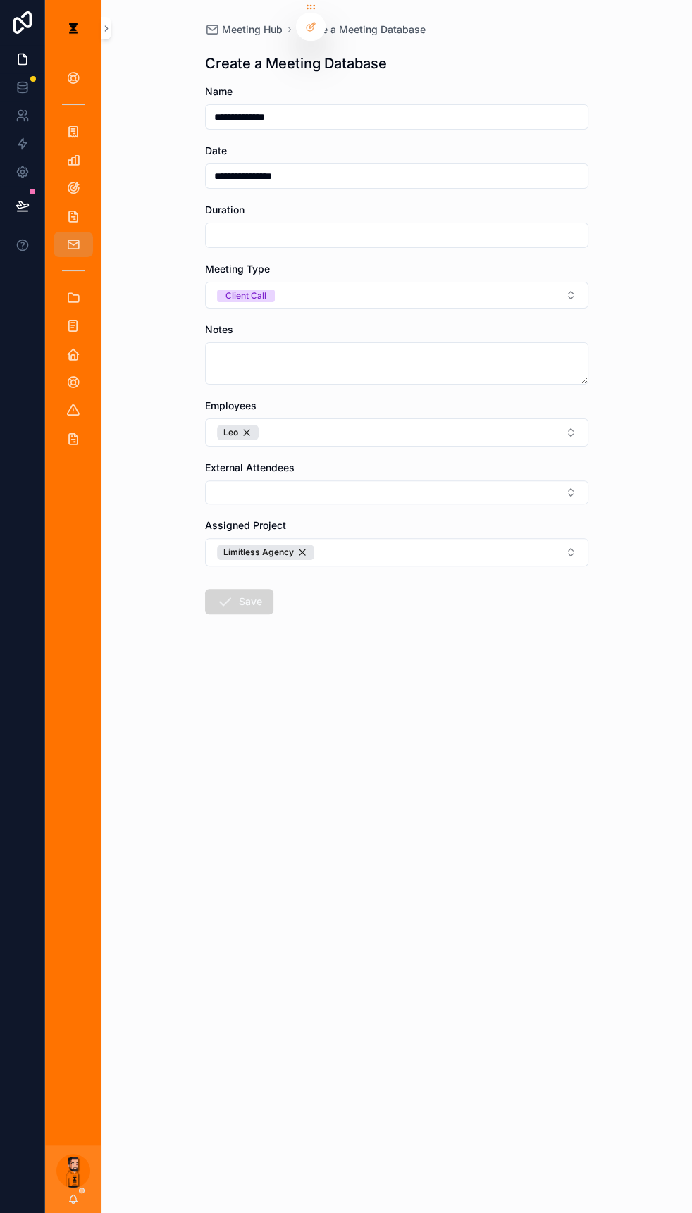
click at [256, 529] on button "Save" at bounding box center [239, 601] width 68 height 25
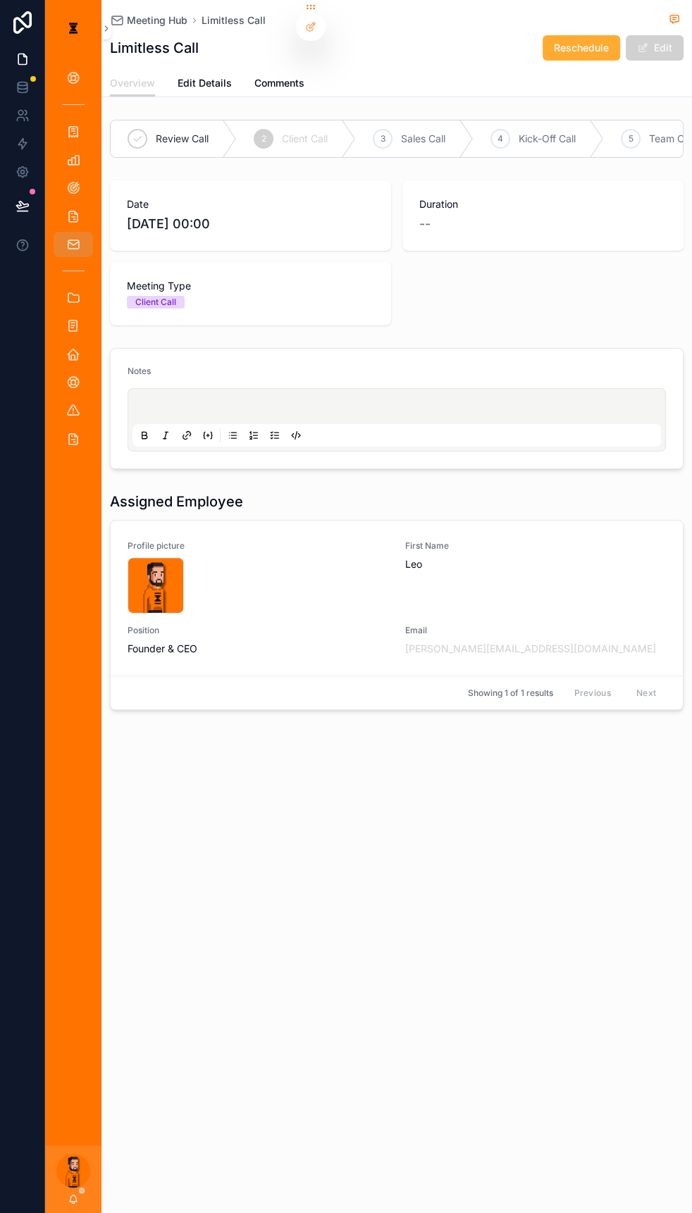
click at [193, 402] on p "scrollable content" at bounding box center [399, 409] width 529 height 14
click at [269, 430] on icon "scrollable content" at bounding box center [274, 435] width 11 height 11
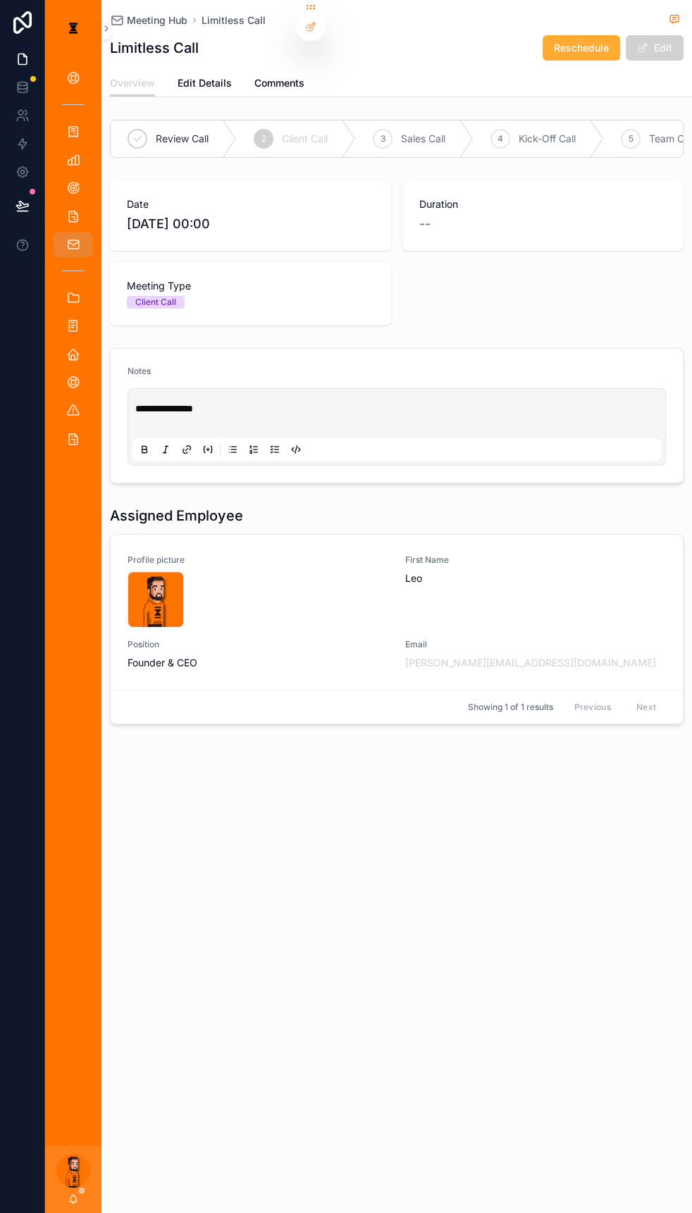
click at [269, 444] on icon "scrollable content" at bounding box center [274, 449] width 11 height 11
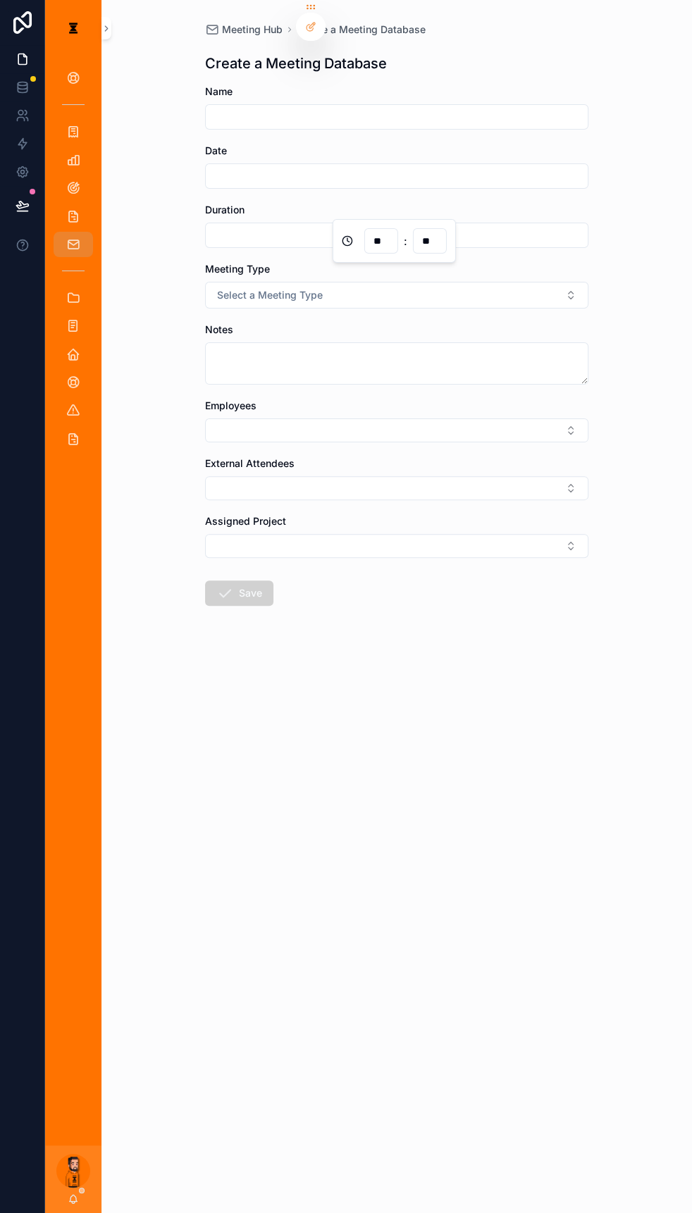
drag, startPoint x: 423, startPoint y: 204, endPoint x: 430, endPoint y: 202, distance: 7.6
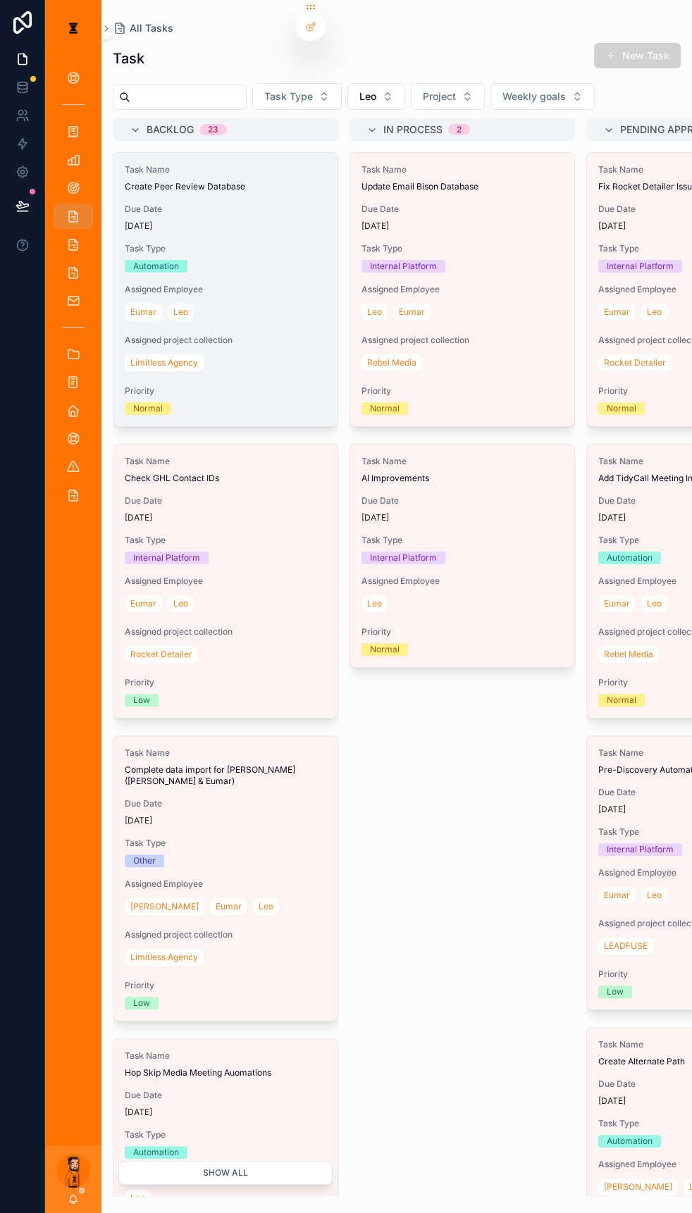
click at [228, 210] on div "Task Name Create Peer Review Database Due Date [DATE] Task Type Automation Assi…" at bounding box center [225, 289] width 224 height 273
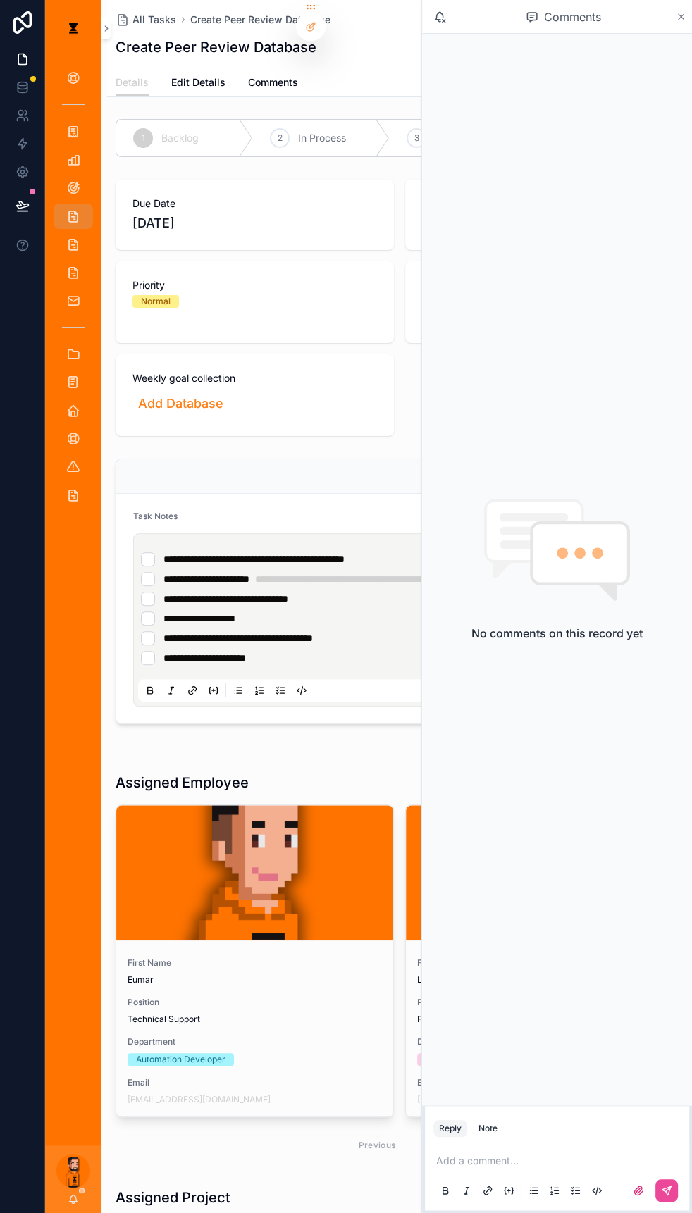
click at [676, 15] on icon "scrollable content" at bounding box center [681, 16] width 11 height 11
